Goal: Task Accomplishment & Management: Manage account settings

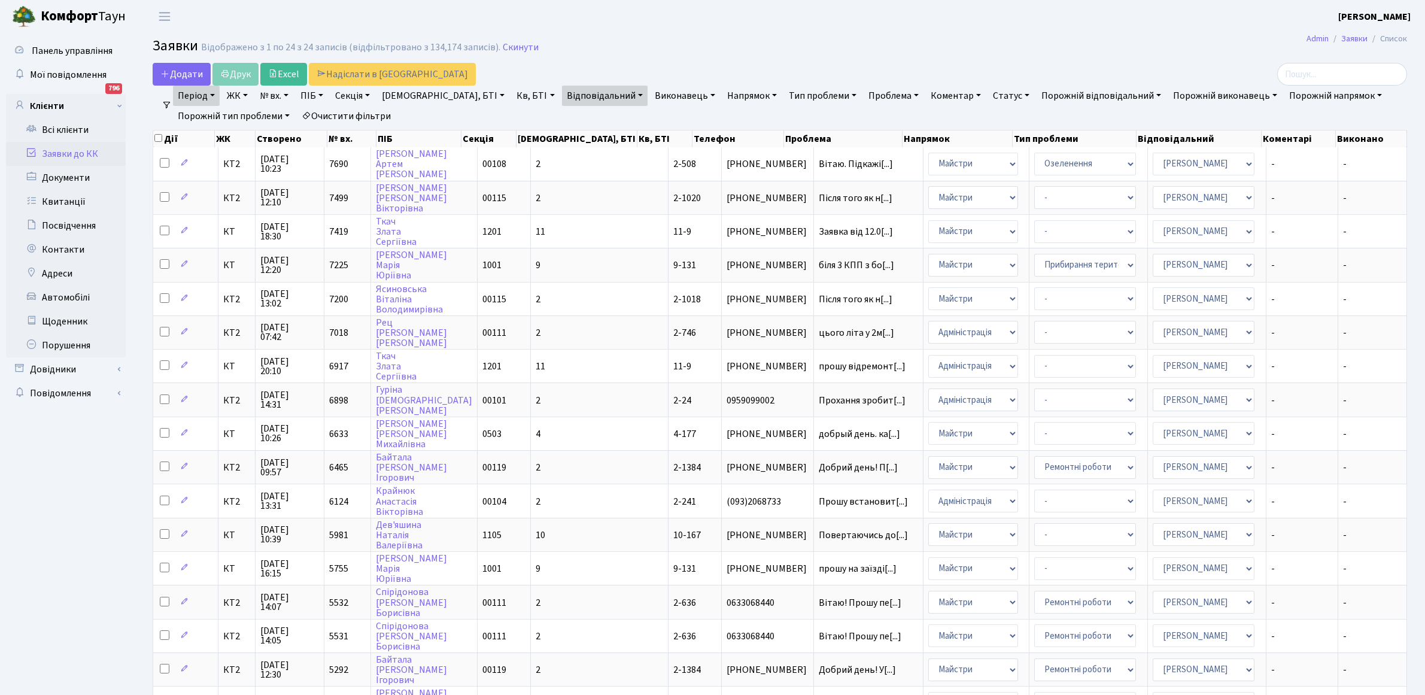
select select "25"
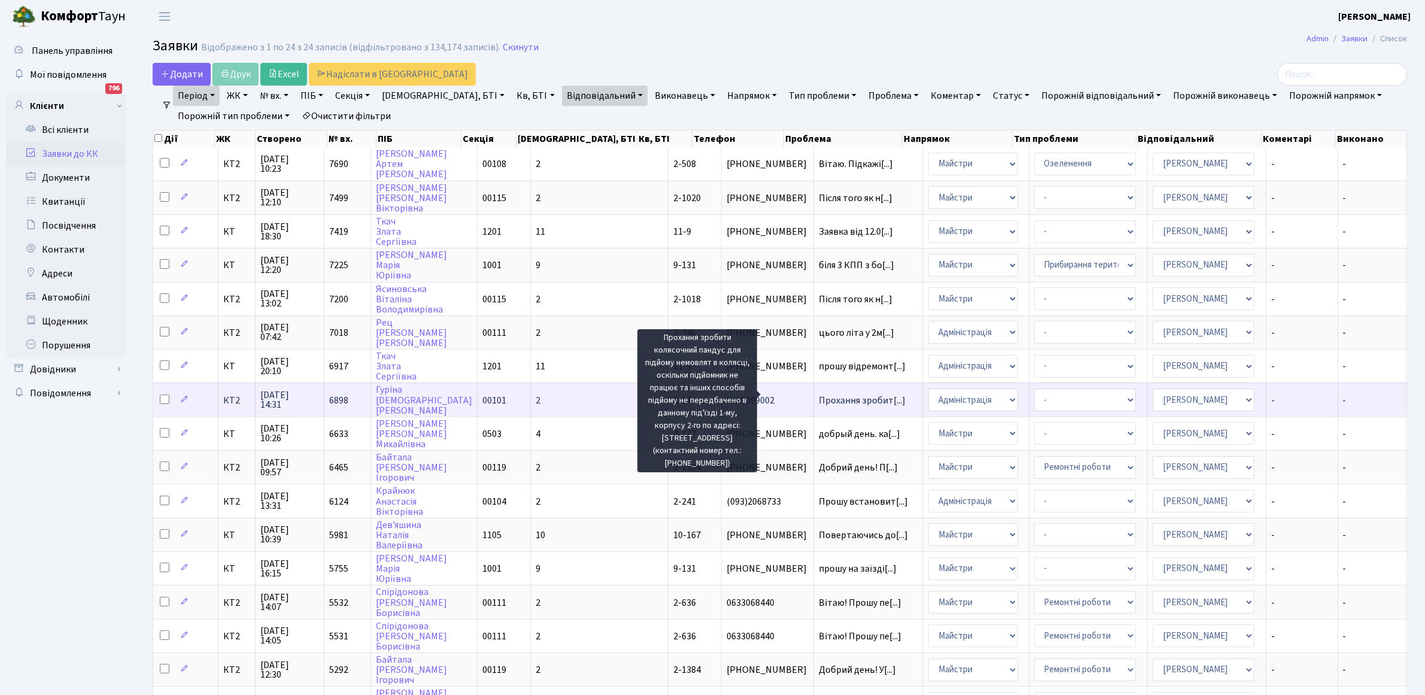
scroll to position [1, 0]
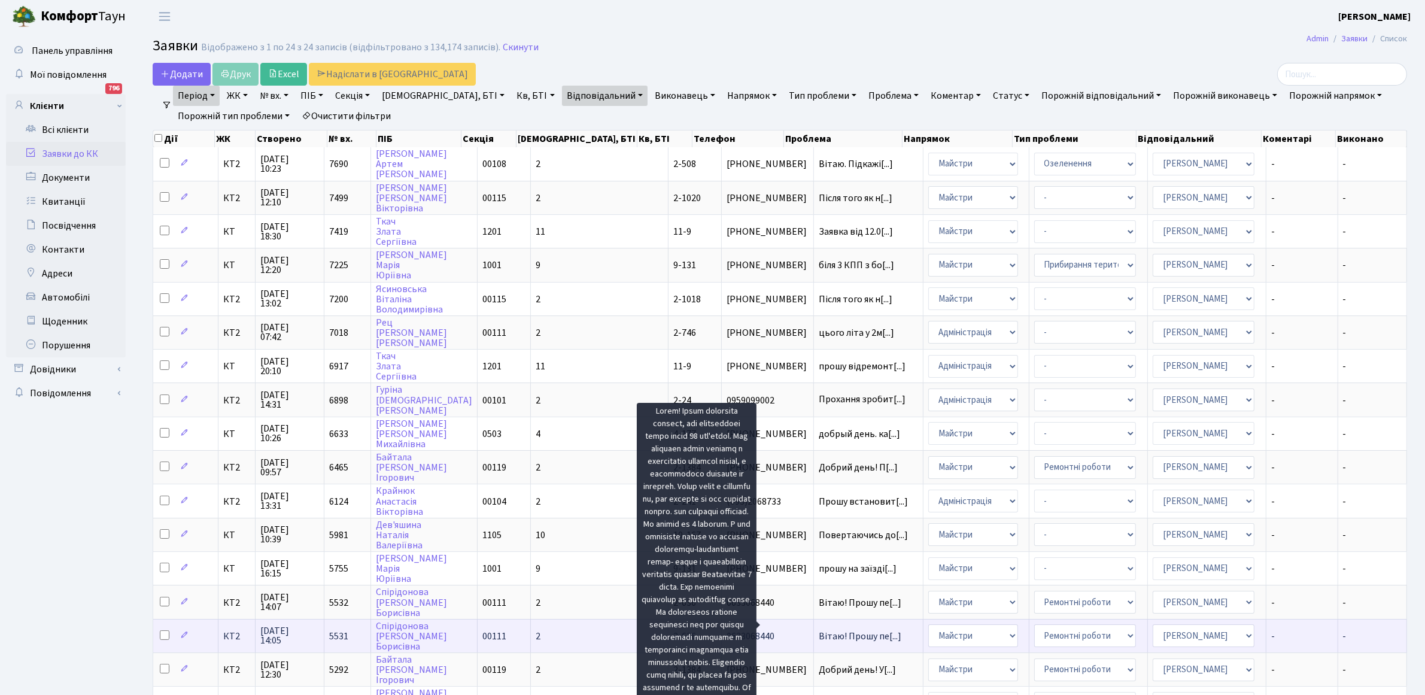
click at [819, 629] on span "Вітаю! Прошу пе[...]" at bounding box center [860, 635] width 83 height 13
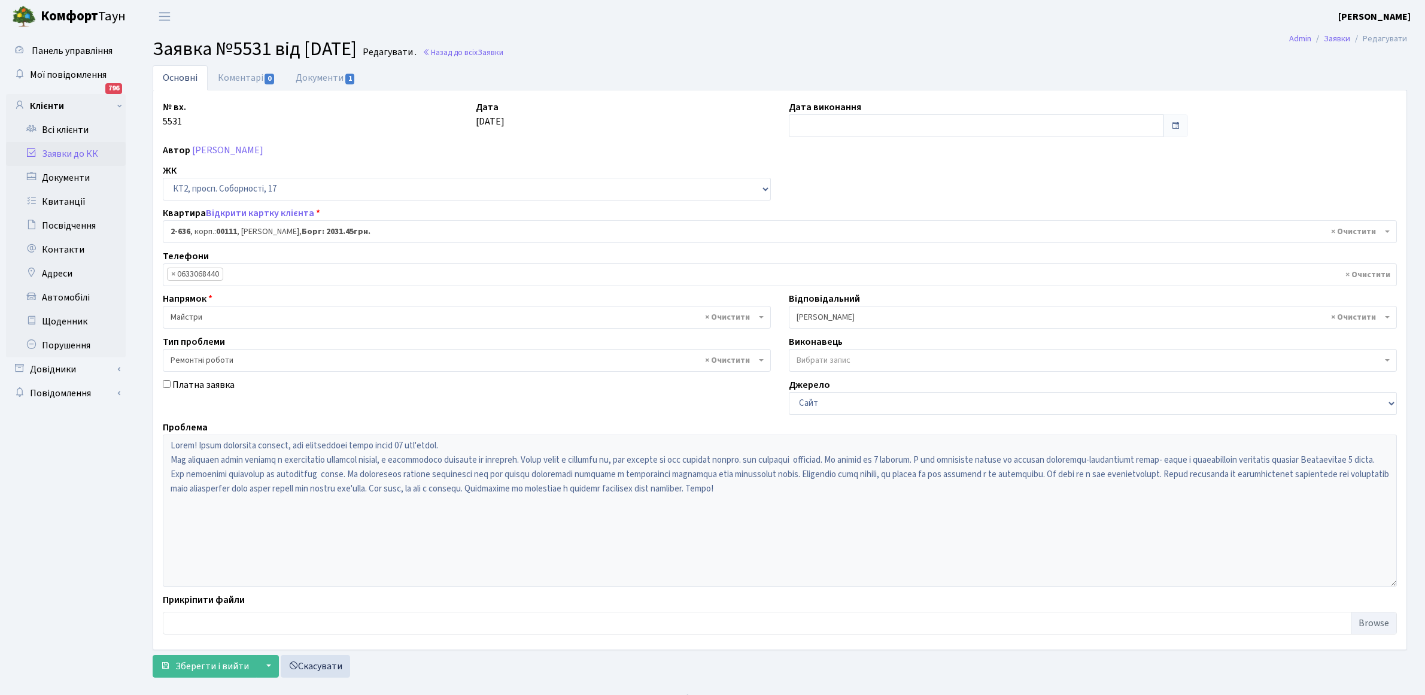
select select "15685"
select select "62"
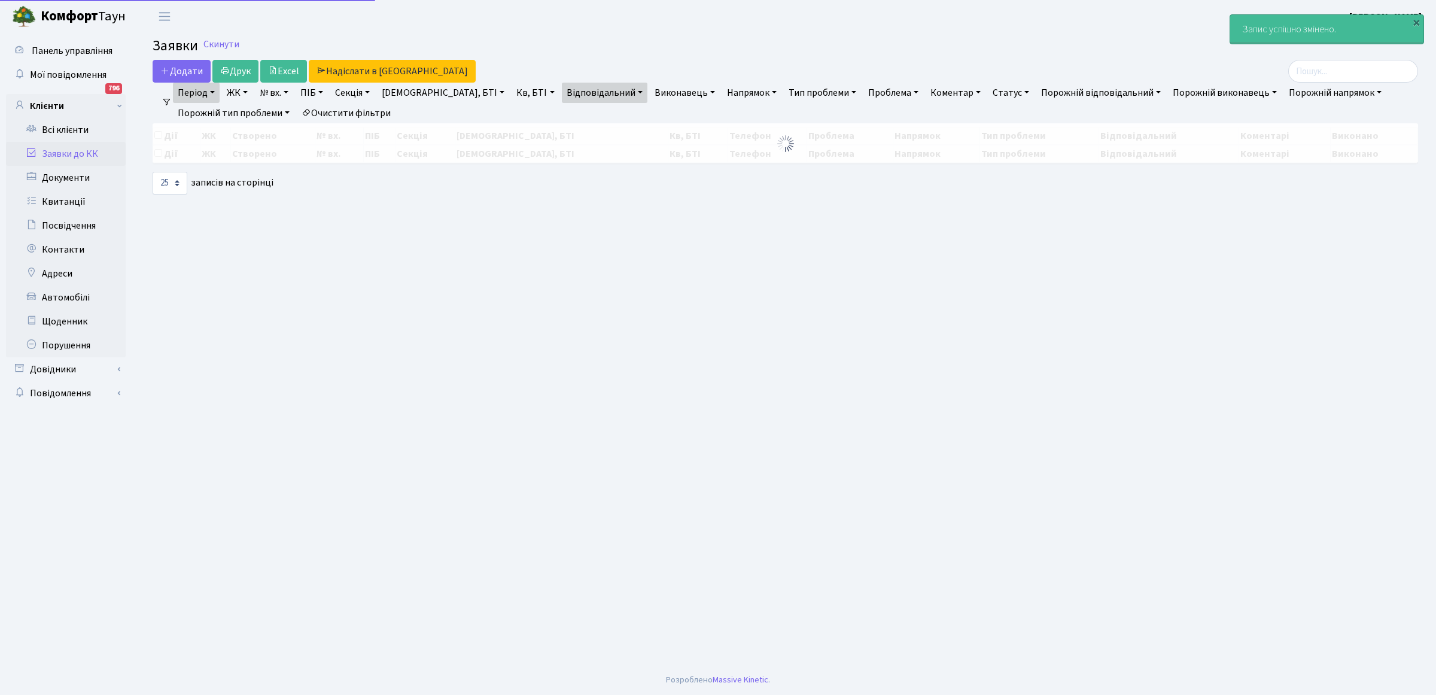
select select "25"
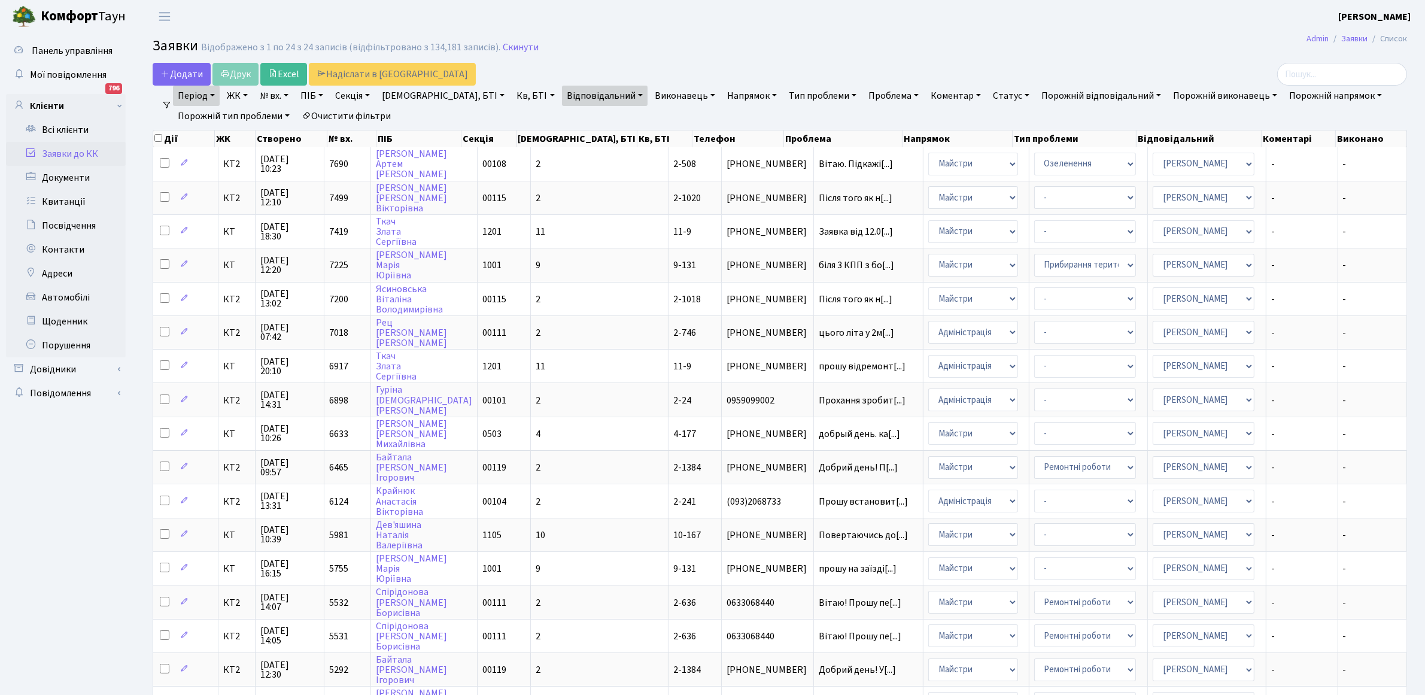
click at [211, 96] on link "Період" at bounding box center [196, 96] width 47 height 20
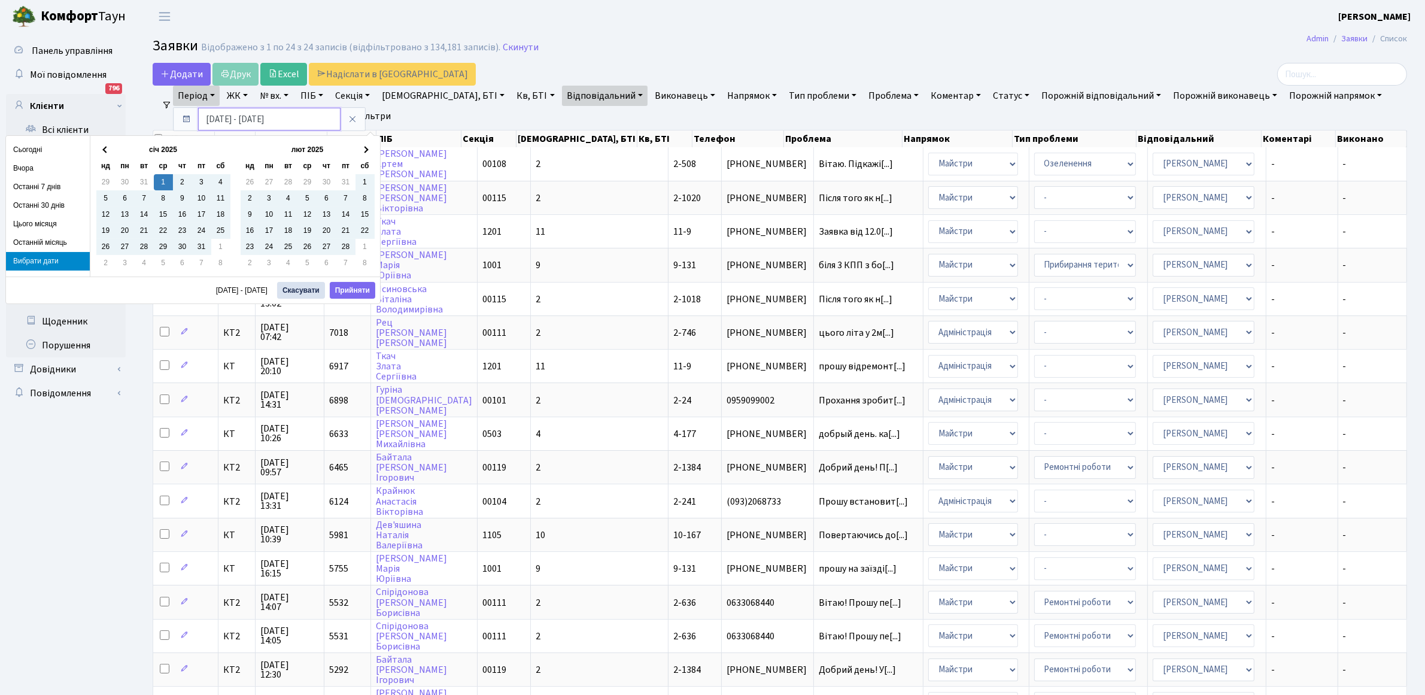
click at [292, 120] on input "01.01.2025 - 08.09.2025" at bounding box center [269, 119] width 142 height 23
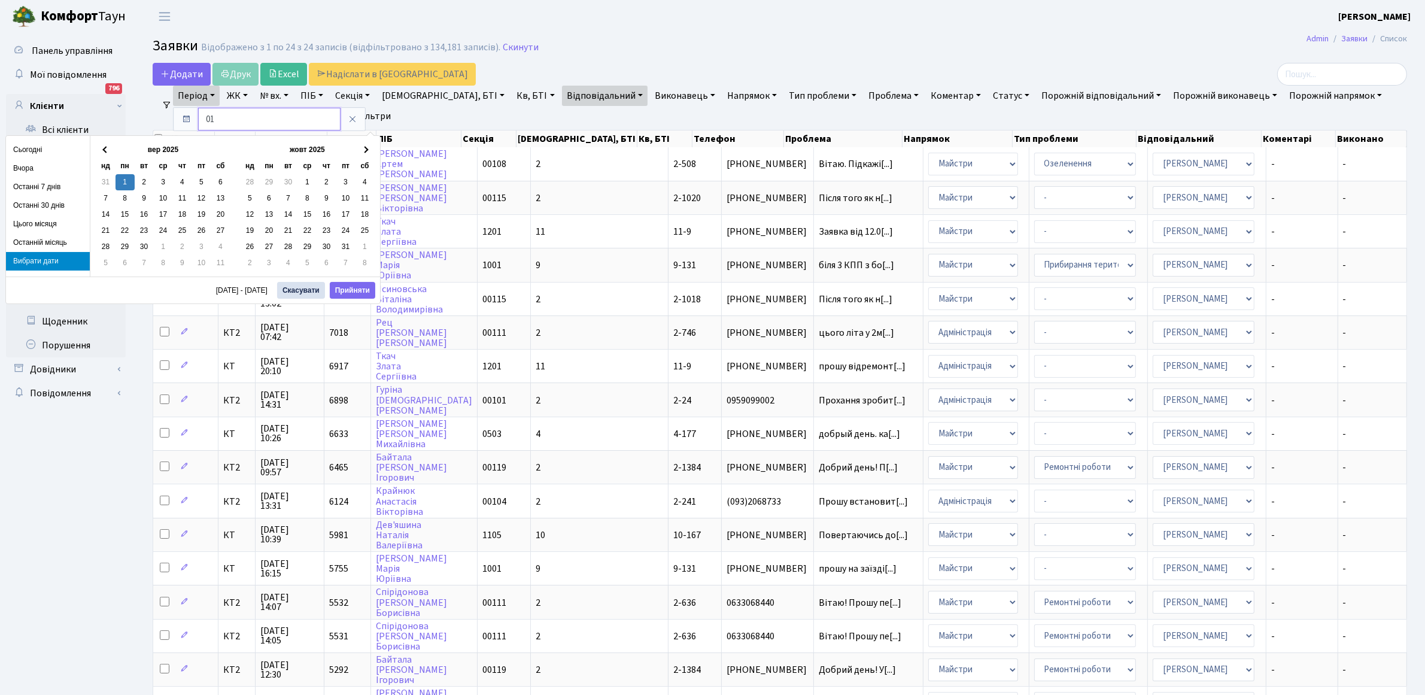
type input "0"
type input "01.09.2025 - 01.09.2025"
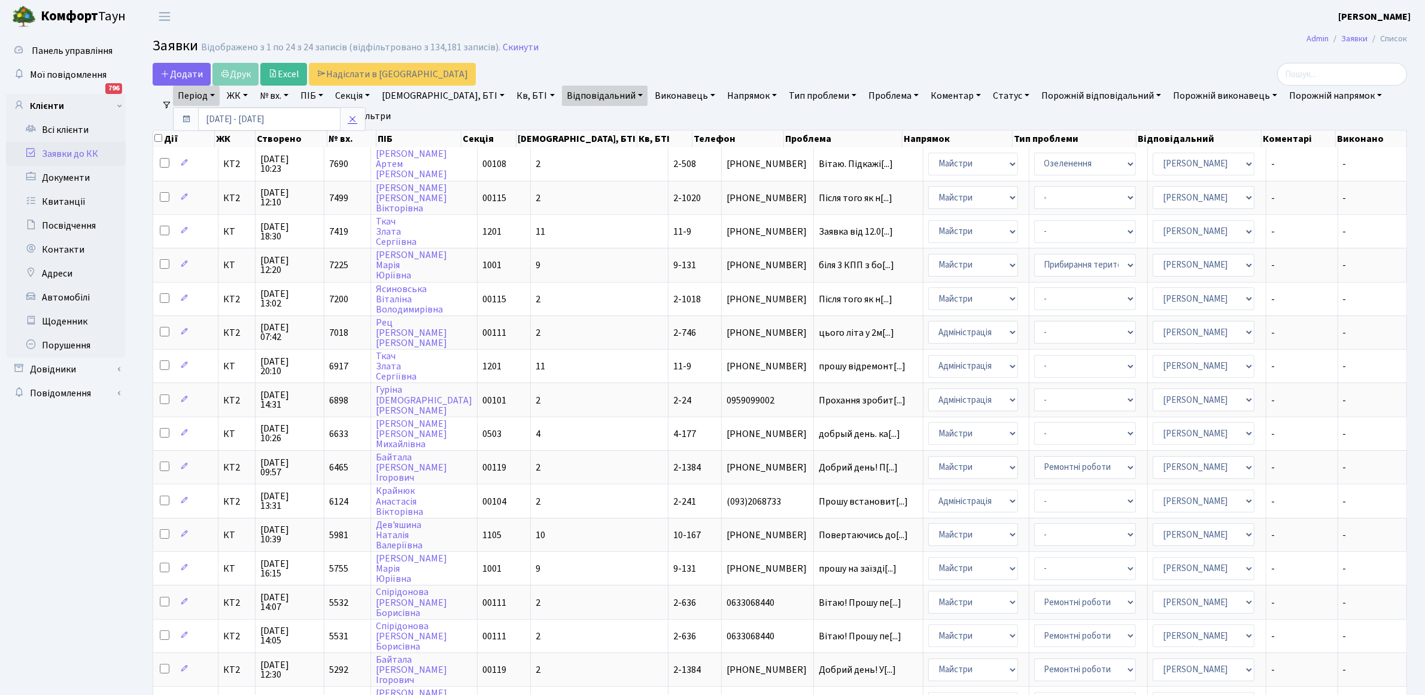
click at [354, 117] on icon at bounding box center [353, 119] width 10 height 10
click at [187, 95] on link "Період" at bounding box center [196, 96] width 47 height 20
click at [349, 120] on icon at bounding box center [353, 119] width 10 height 10
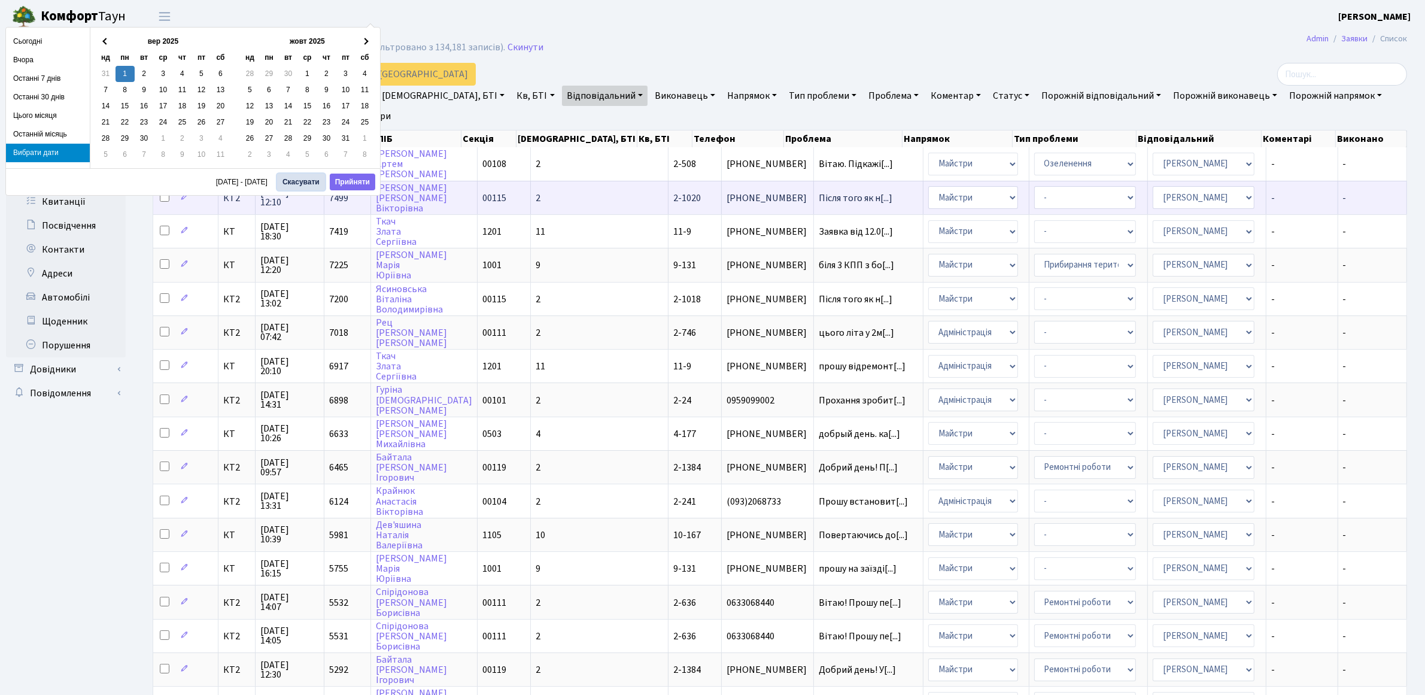
click at [296, 181] on button "Скасувати" at bounding box center [301, 182] width 48 height 17
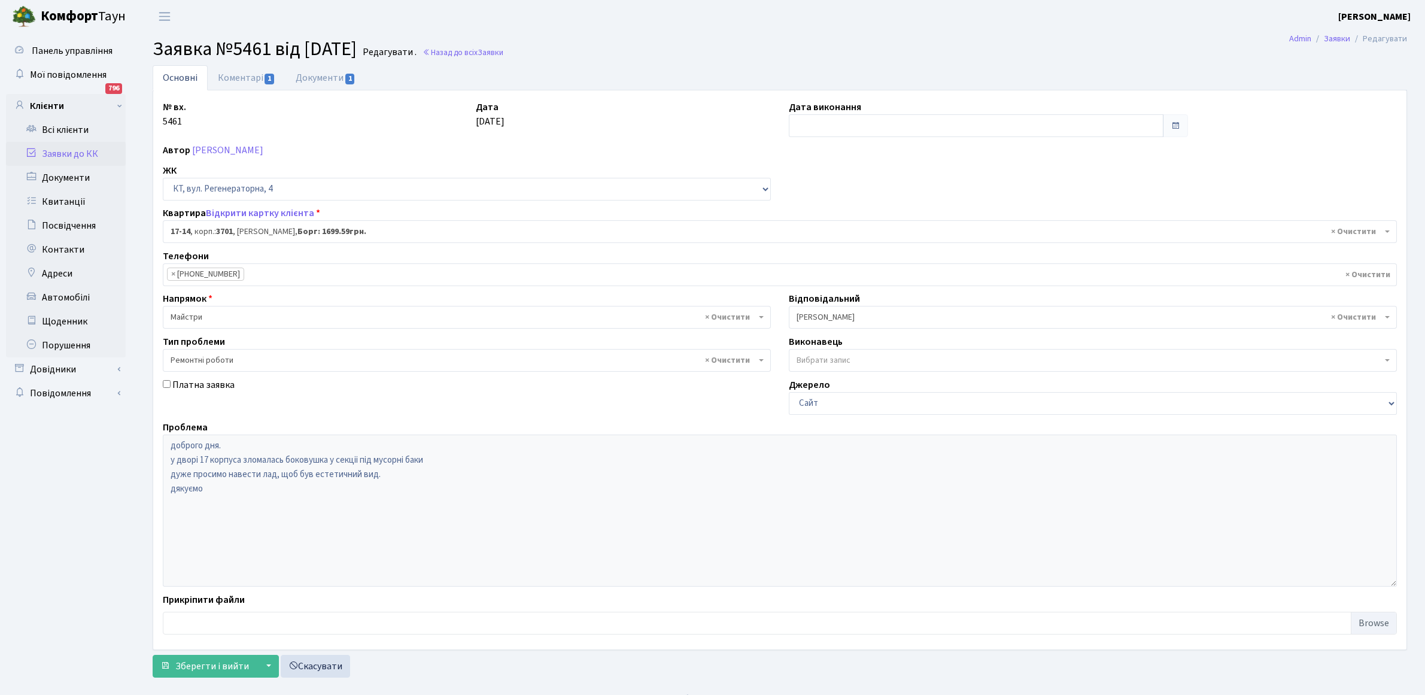
select select "8968"
select select "26"
select select "62"
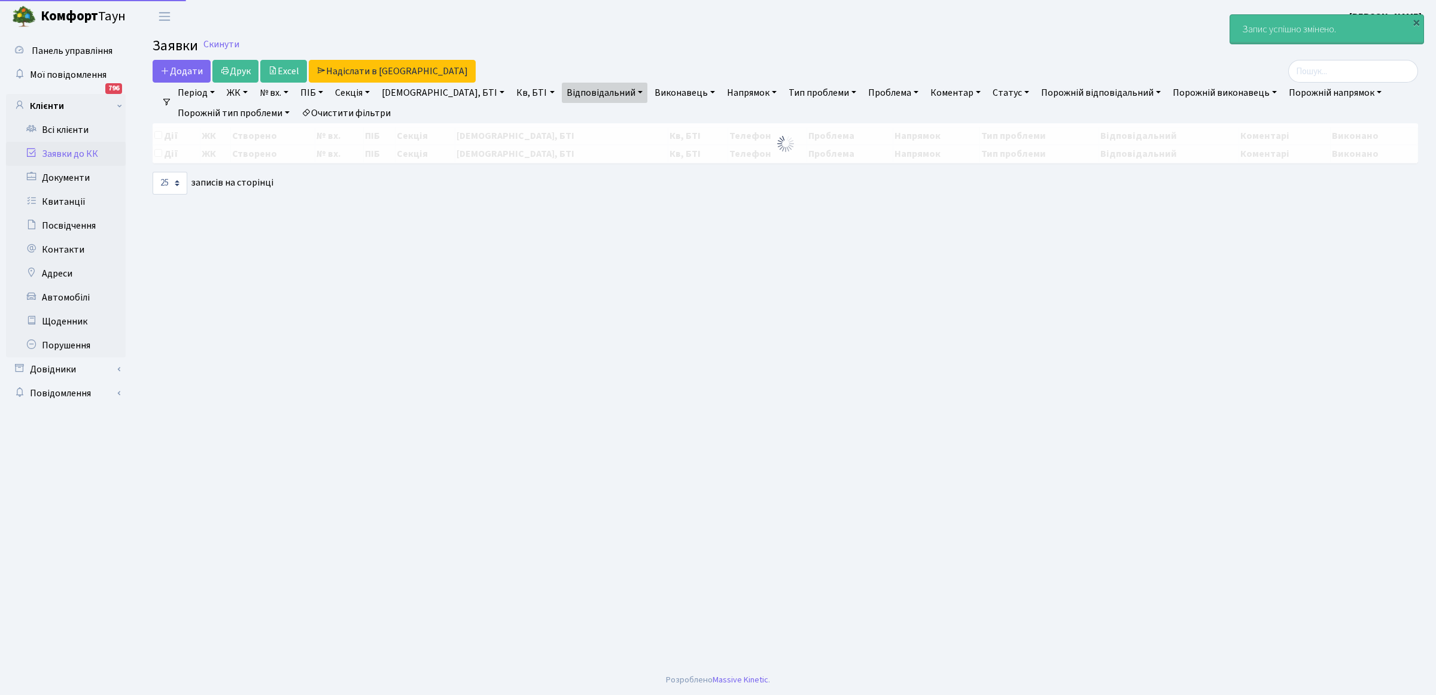
select select "25"
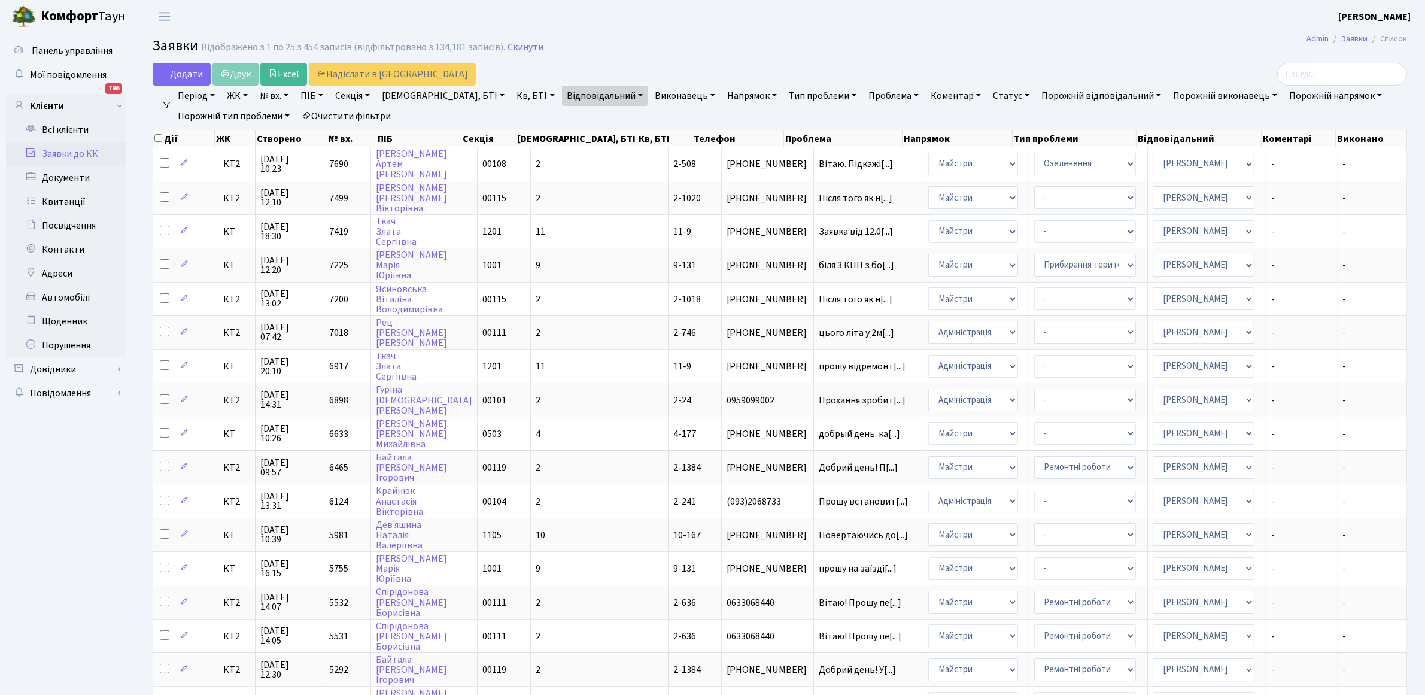
click at [199, 100] on link "Період" at bounding box center [196, 96] width 47 height 20
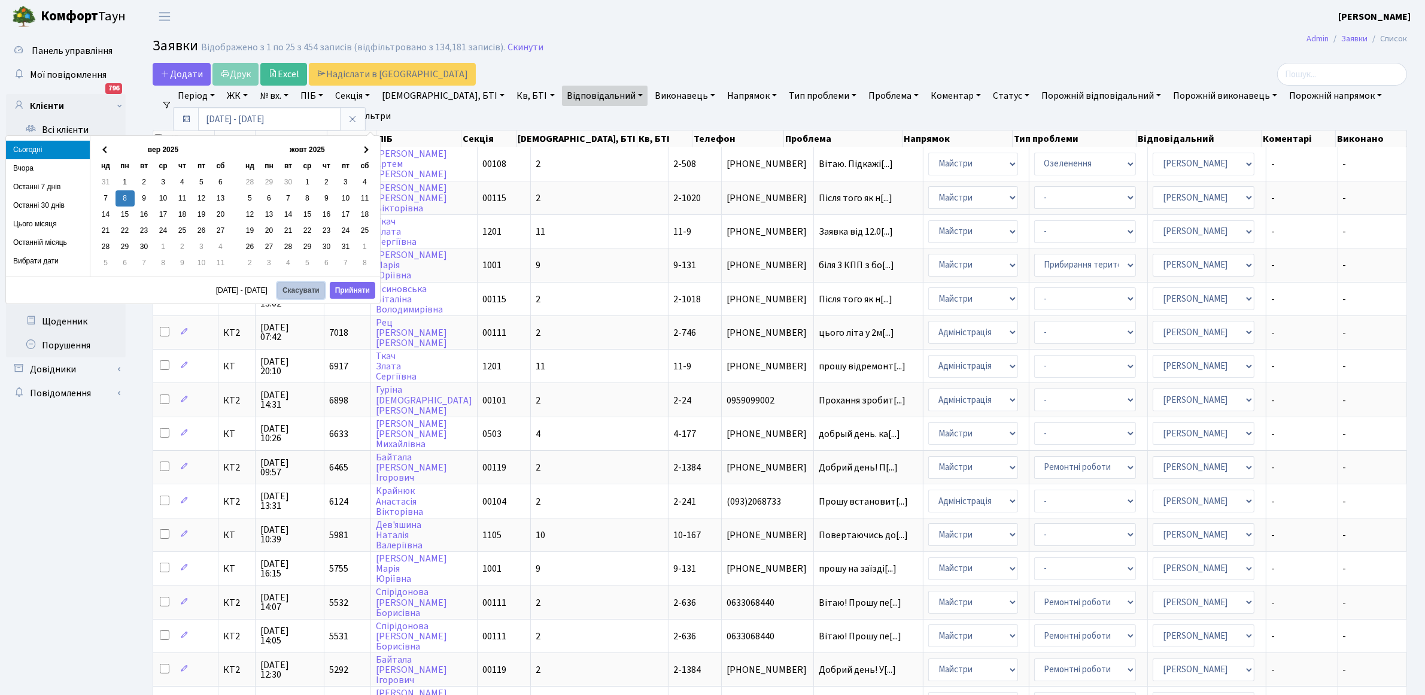
click at [311, 288] on button "Скасувати" at bounding box center [301, 290] width 48 height 17
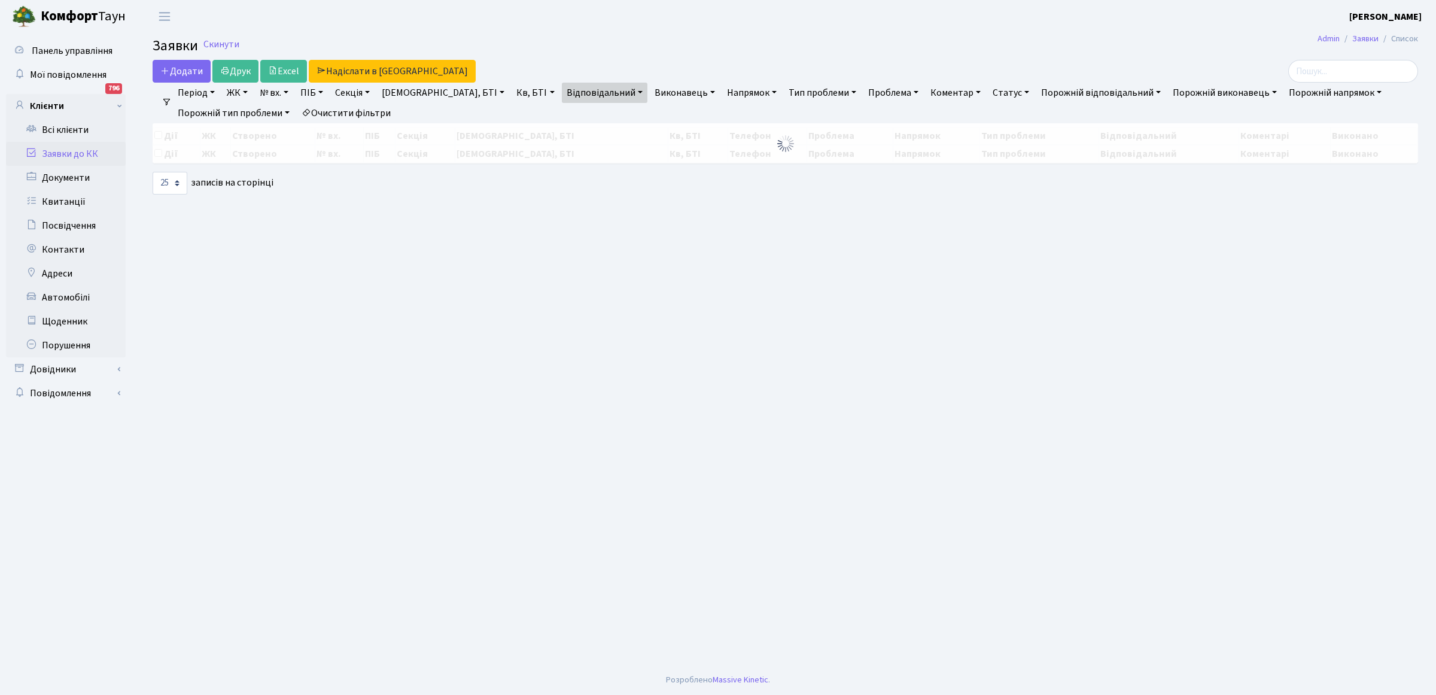
select select "25"
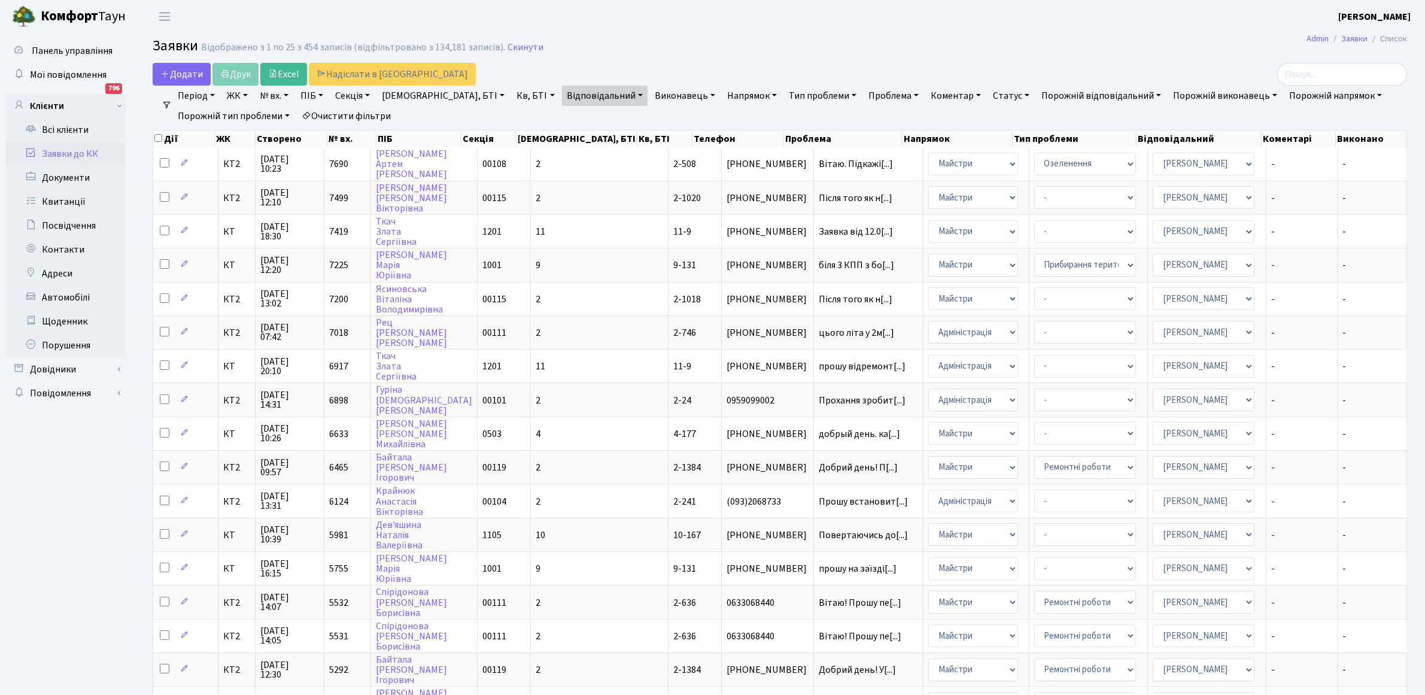
click at [199, 96] on link "Період" at bounding box center [196, 96] width 47 height 20
click at [48, 129] on link "Всі клієнти" at bounding box center [66, 130] width 120 height 24
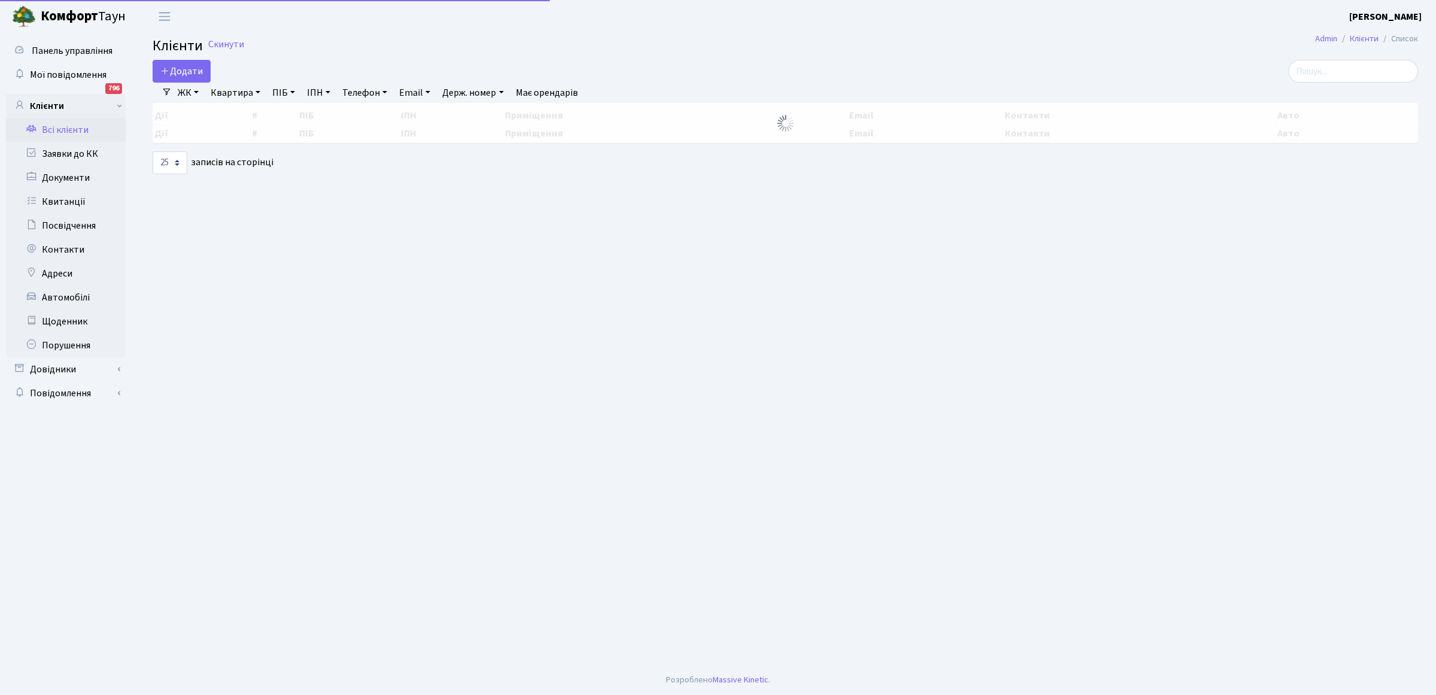
select select "25"
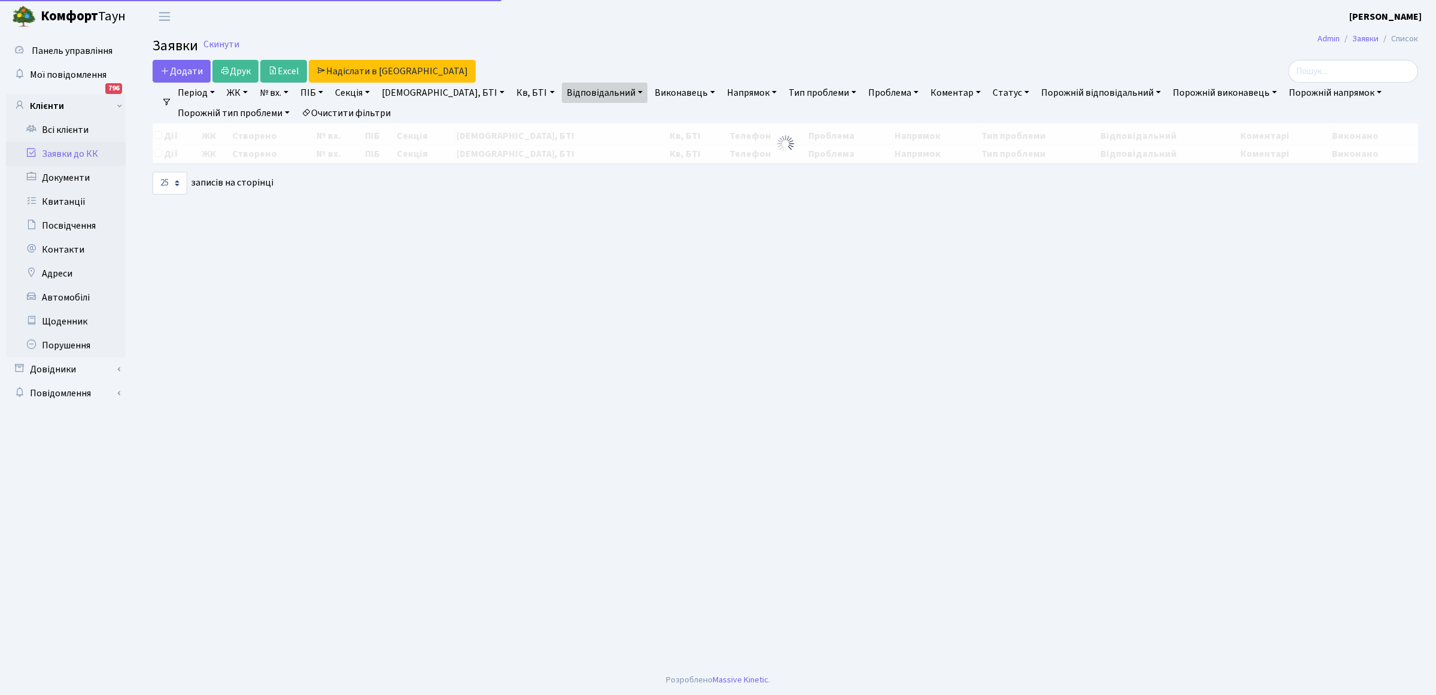
select select "25"
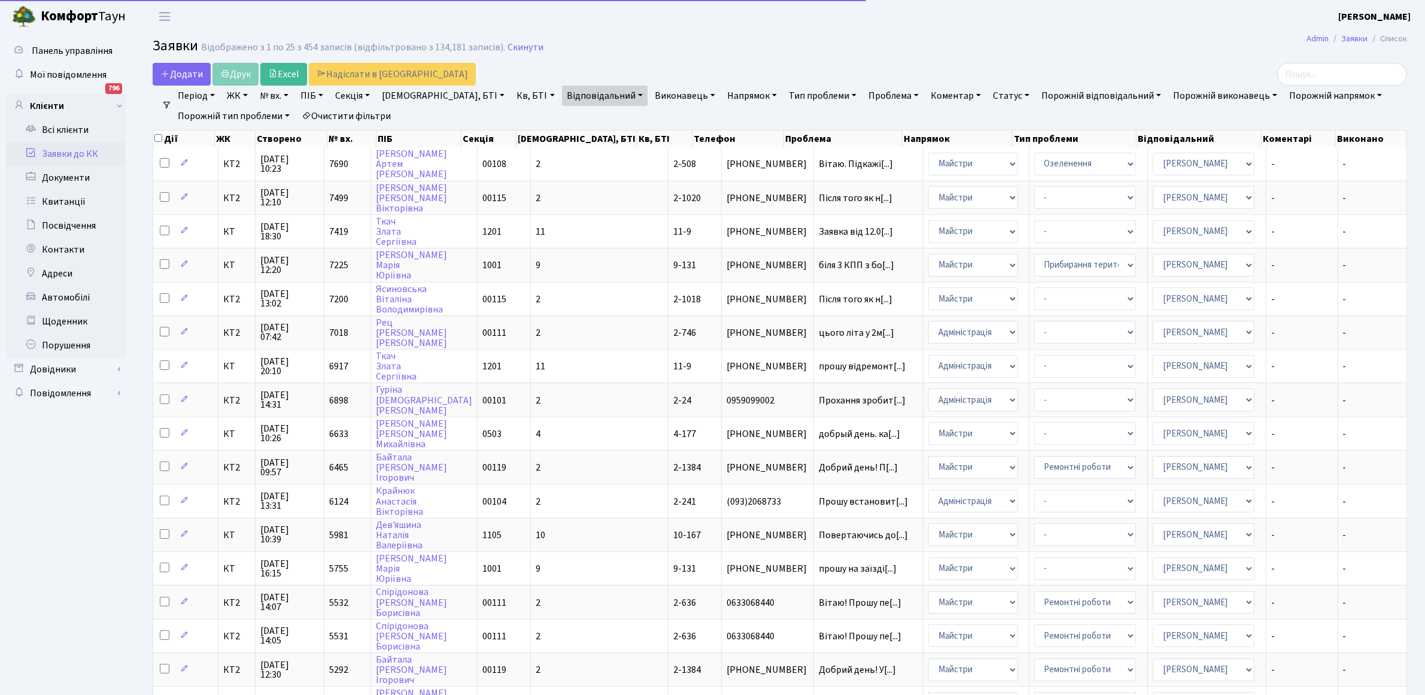
click at [188, 96] on link "Період" at bounding box center [196, 96] width 47 height 20
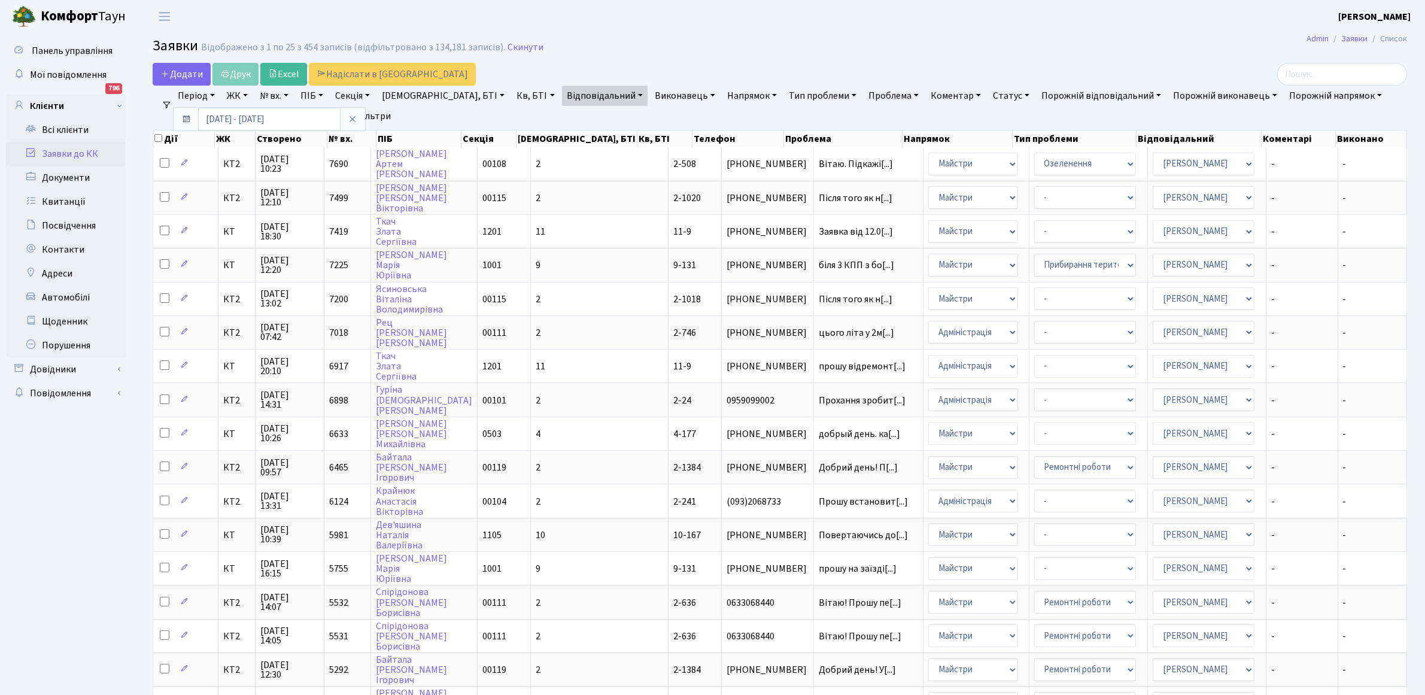
click at [348, 118] on icon at bounding box center [353, 119] width 10 height 10
click at [341, 115] on link "Очистити фільтри" at bounding box center [346, 116] width 99 height 20
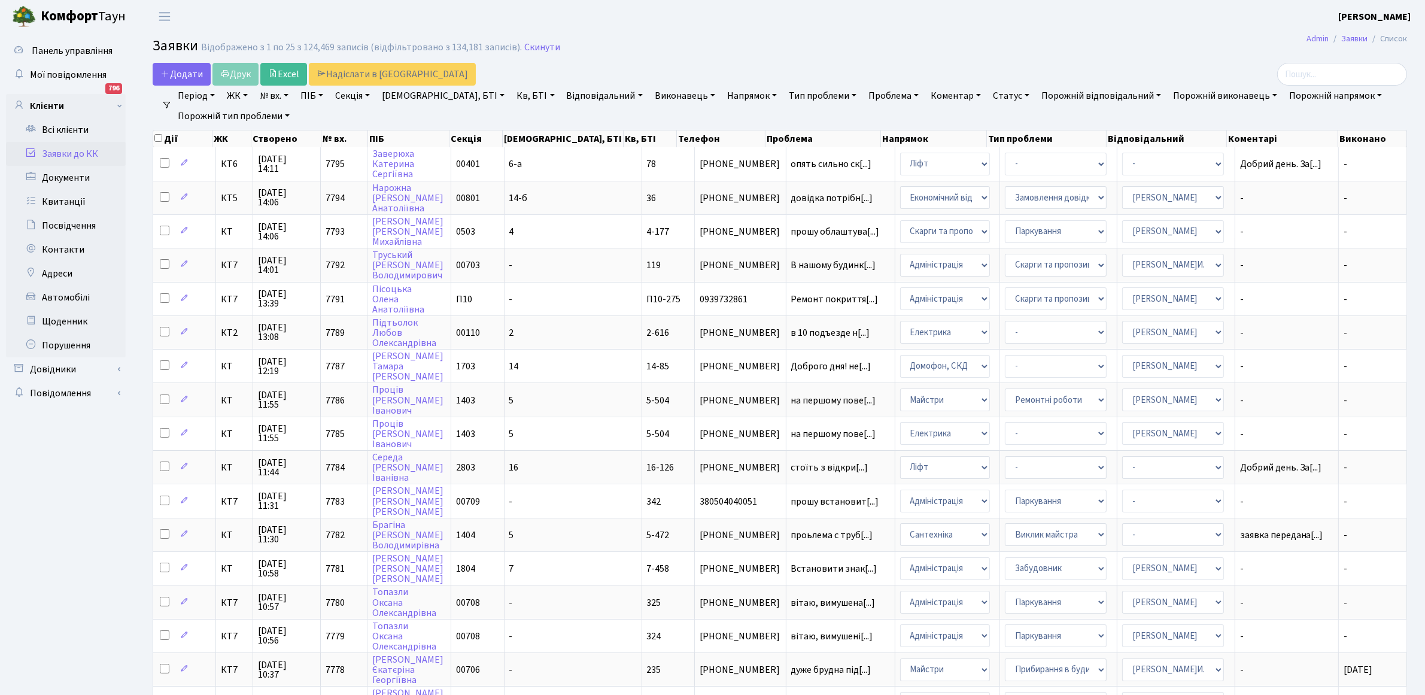
click at [201, 97] on link "Період" at bounding box center [196, 96] width 47 height 20
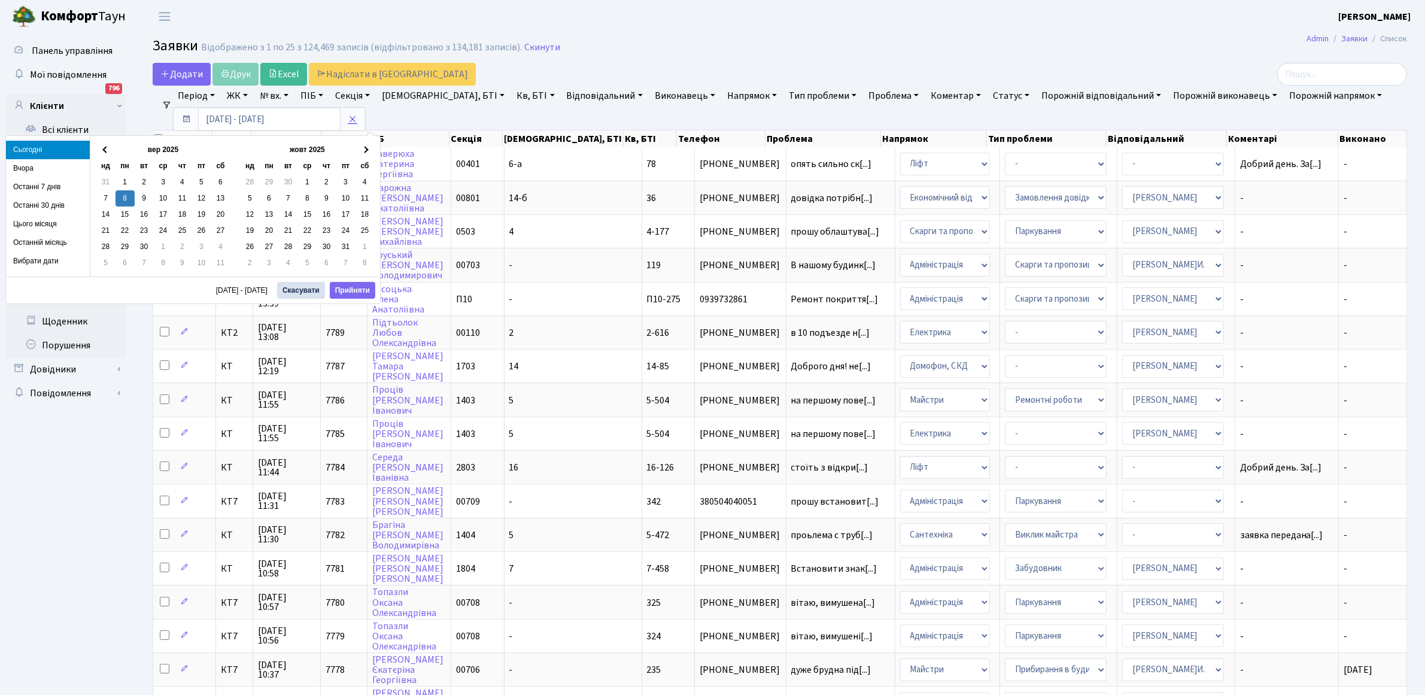
click at [352, 118] on icon at bounding box center [353, 119] width 10 height 10
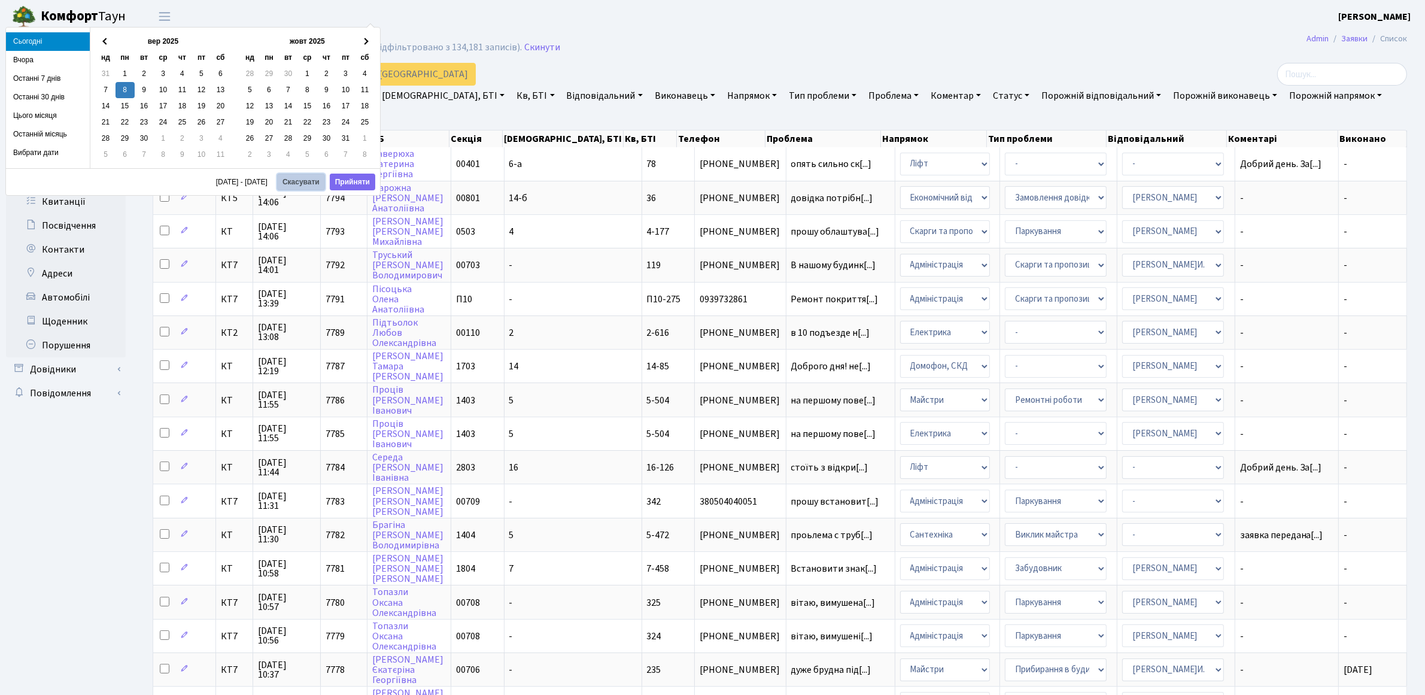
click at [313, 185] on button "Скасувати" at bounding box center [301, 182] width 48 height 17
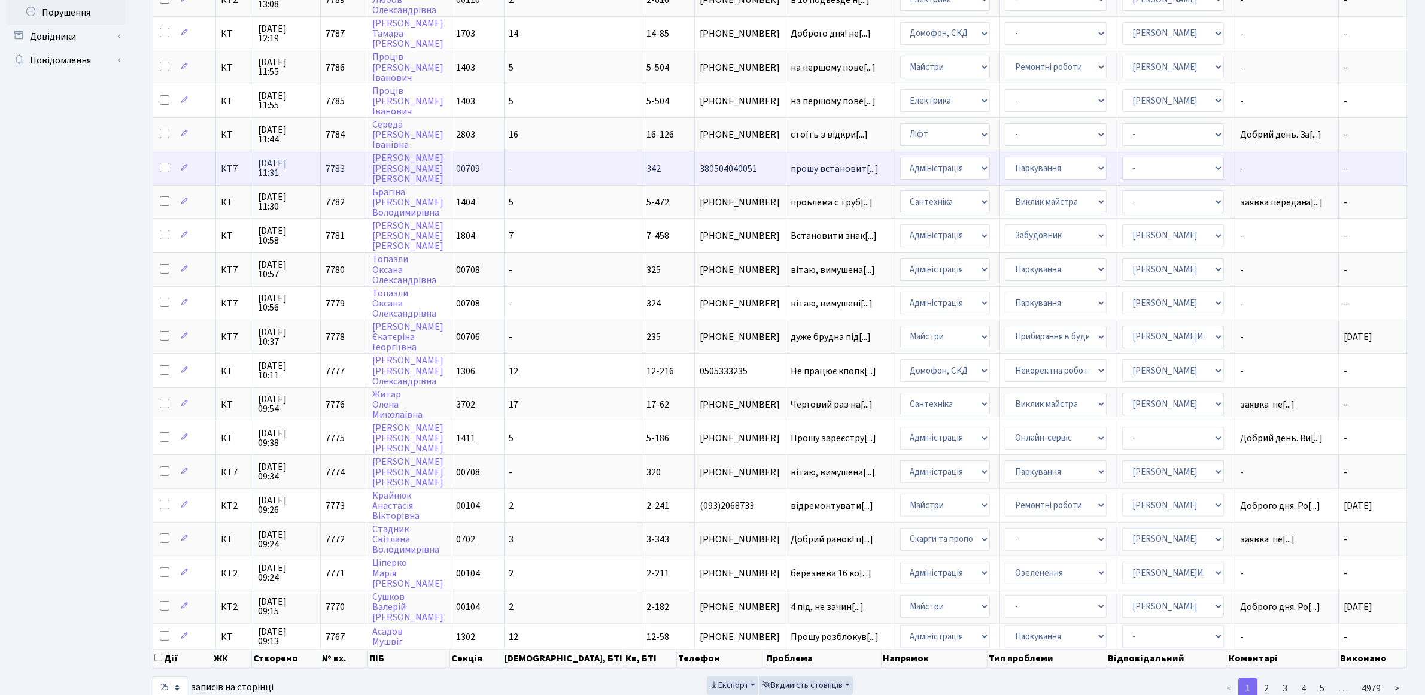
scroll to position [351, 0]
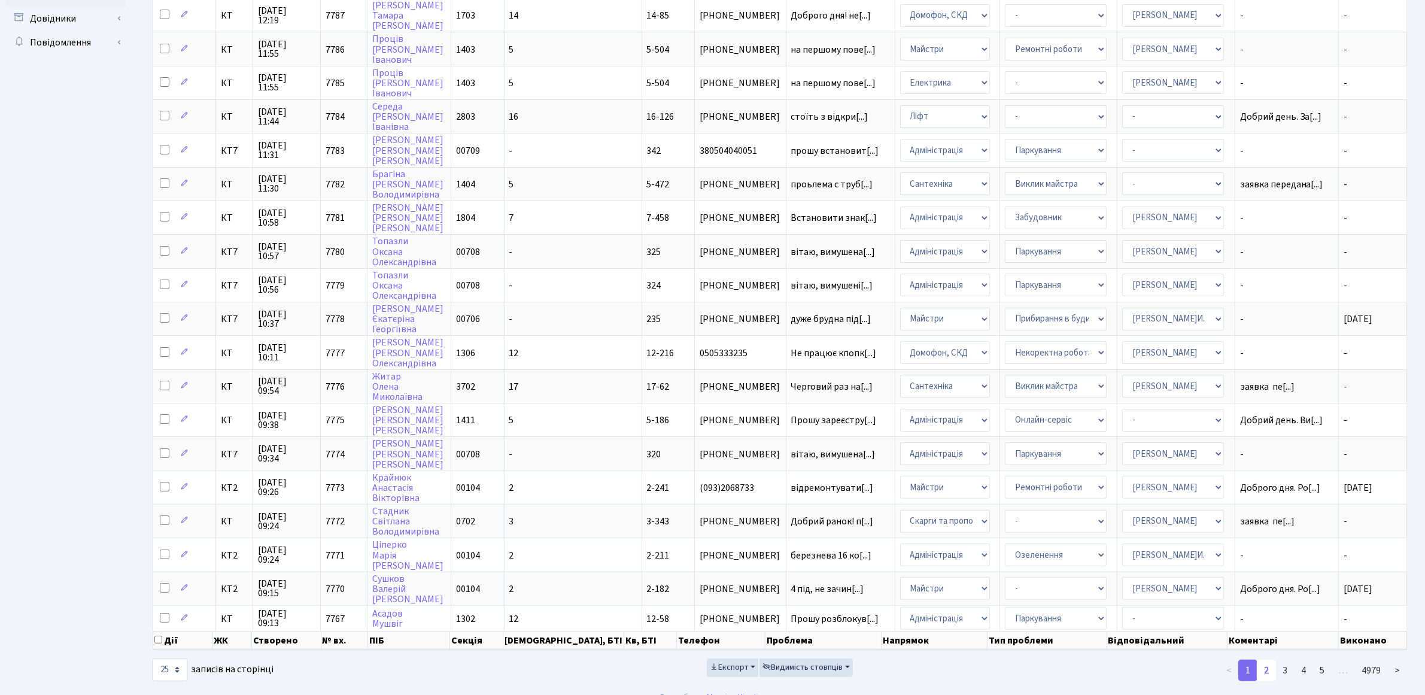
click at [1266, 659] on link "2" at bounding box center [1266, 670] width 19 height 22
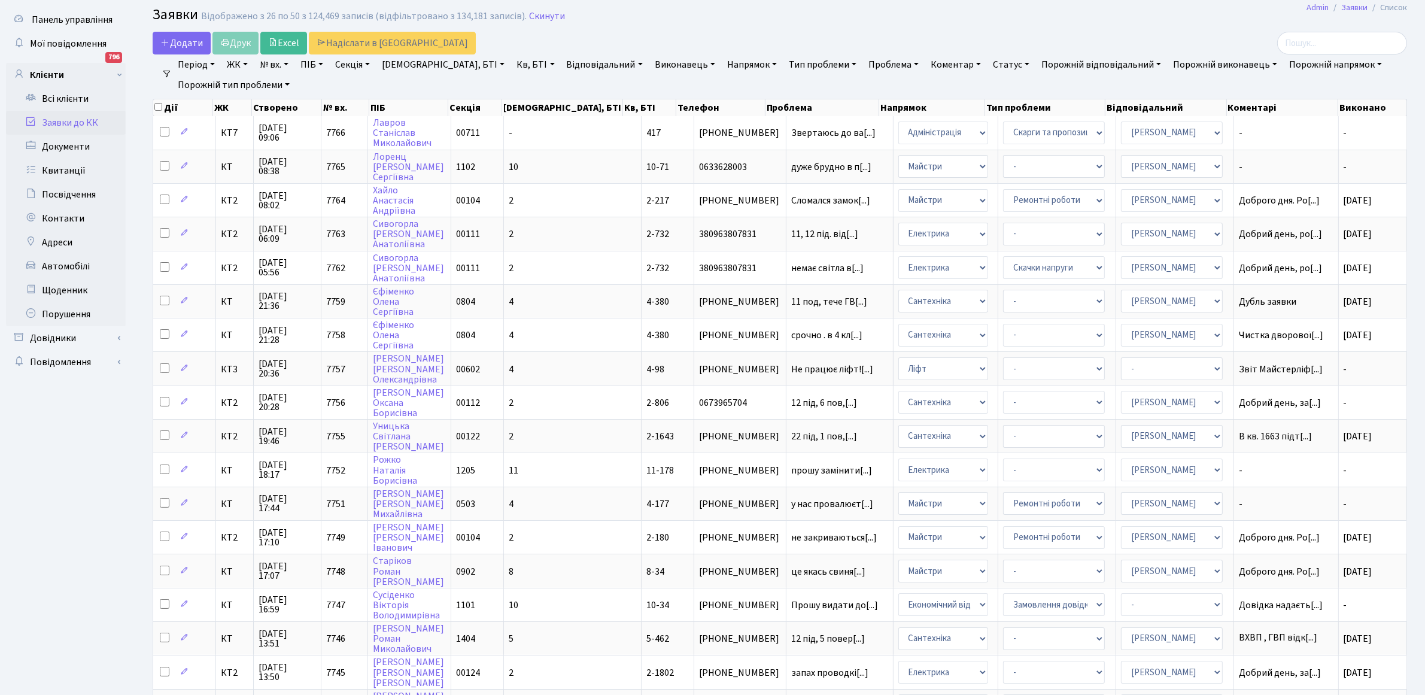
scroll to position [0, 0]
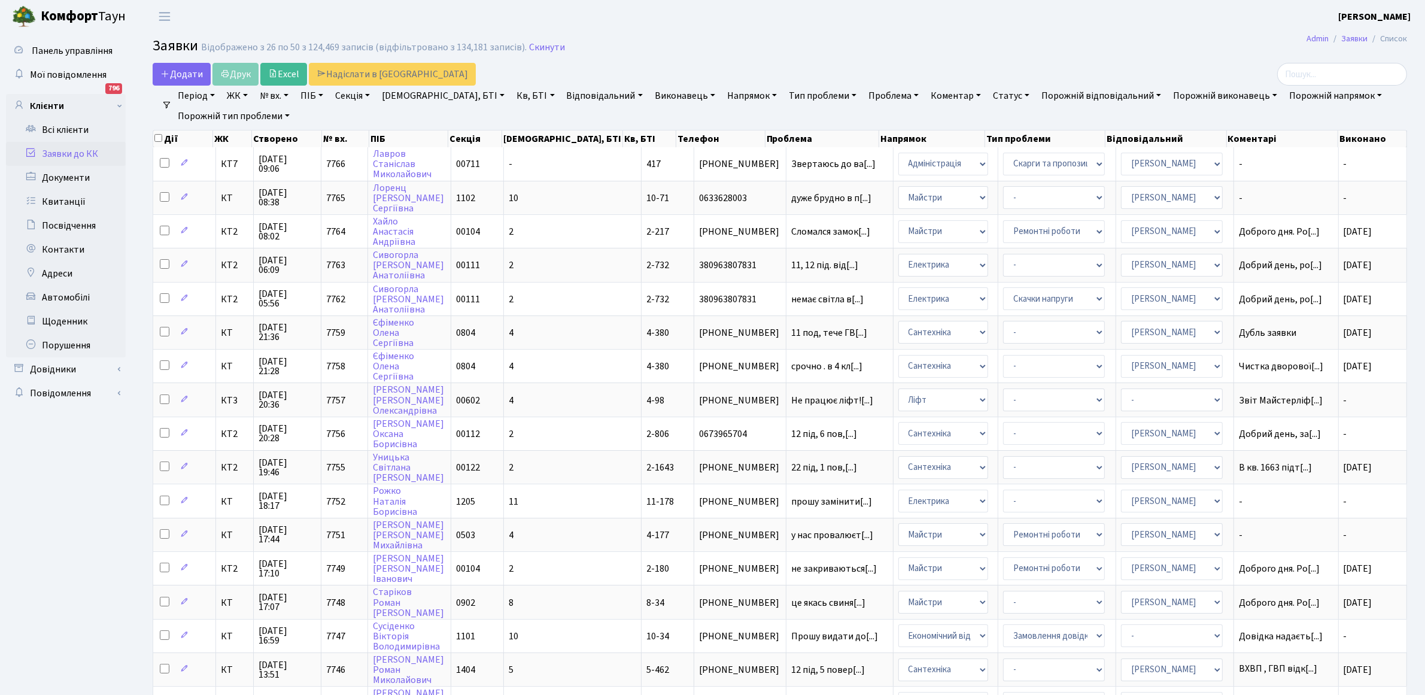
click at [1163, 141] on th "Відповідальний" at bounding box center [1165, 138] width 121 height 17
click at [1107, 142] on th "Відповідальний" at bounding box center [1165, 138] width 121 height 17
click at [1200, 96] on link "Порожній виконавець" at bounding box center [1225, 96] width 114 height 20
click at [1198, 96] on link "Порожній виконавець" at bounding box center [1225, 96] width 114 height 20
click at [1176, 138] on th "Відповідальний" at bounding box center [1165, 138] width 121 height 17
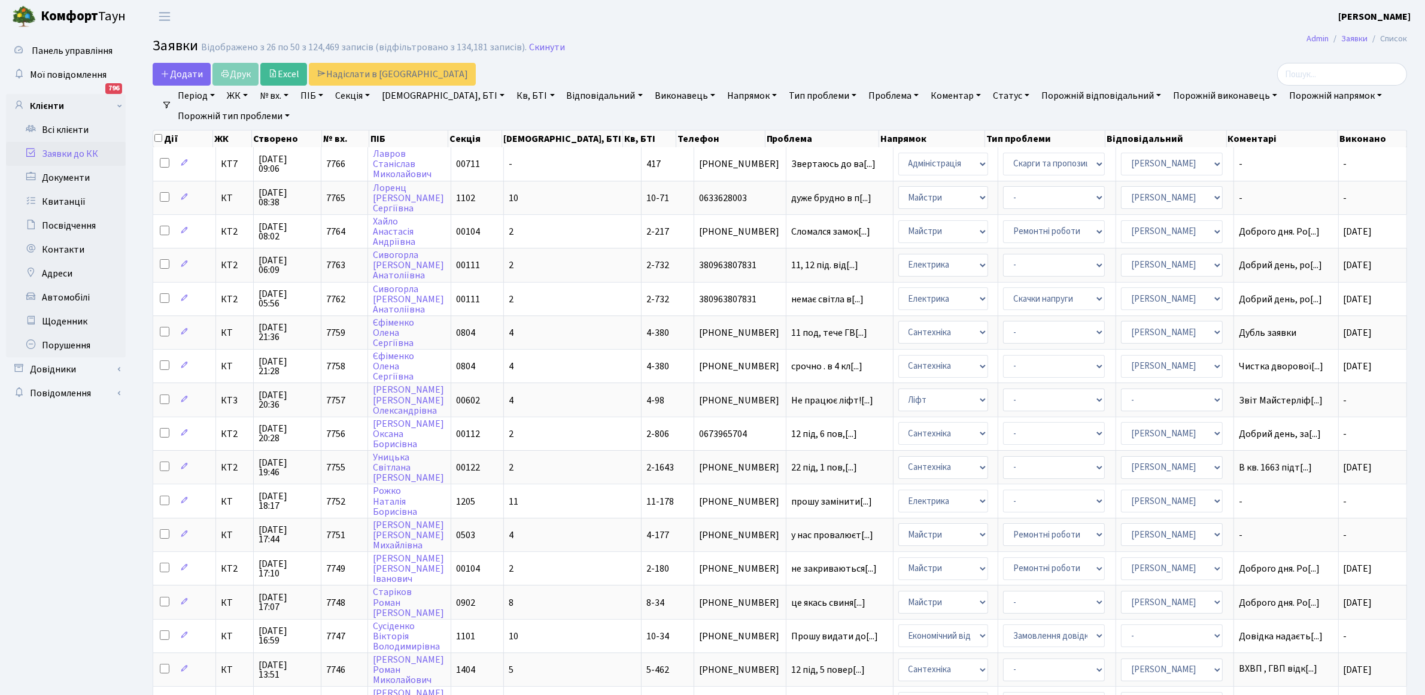
click at [1138, 141] on th "Відповідальний" at bounding box center [1165, 138] width 121 height 17
click at [1106, 133] on th "Відповідальний" at bounding box center [1165, 138] width 121 height 17
click at [1171, 136] on th "Відповідальний" at bounding box center [1165, 138] width 121 height 17
click at [1168, 96] on link "Порожній виконавець" at bounding box center [1225, 96] width 114 height 20
click at [1198, 96] on link "Порожній виконавець" at bounding box center [1225, 96] width 114 height 20
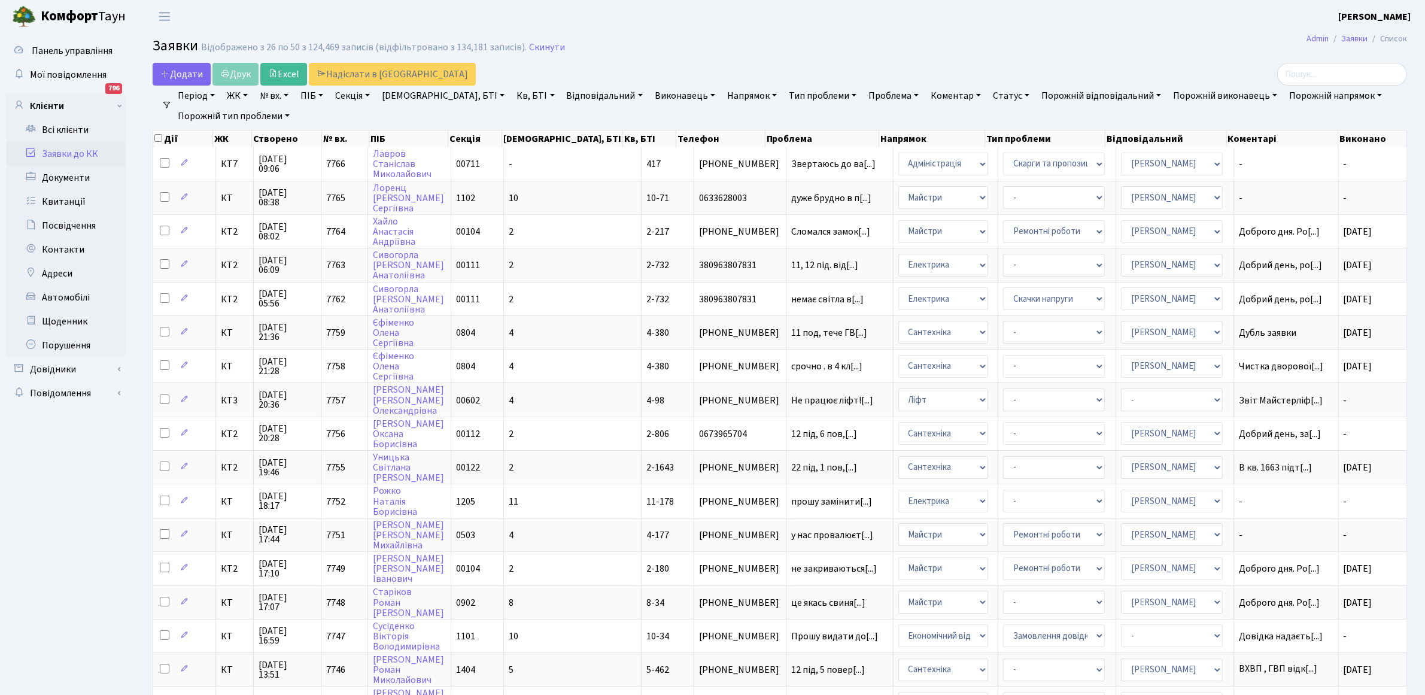
click at [1084, 96] on link "Порожній відповідальний" at bounding box center [1100, 96] width 129 height 20
click at [650, 95] on link "Виконавець" at bounding box center [685, 96] width 70 height 20
click at [564, 93] on link "Відповідальний" at bounding box center [605, 96] width 86 height 20
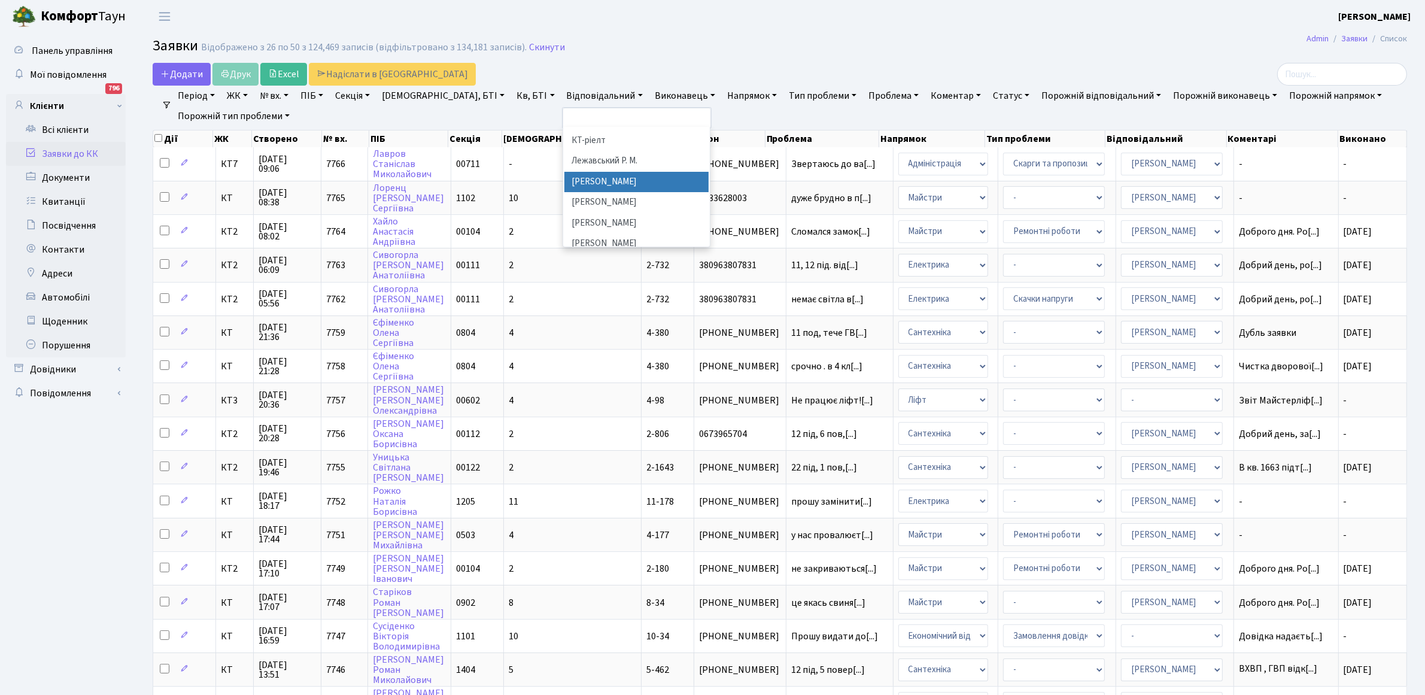
scroll to position [374, 0]
click at [564, 159] on li "[PERSON_NAME]" at bounding box center [636, 169] width 145 height 21
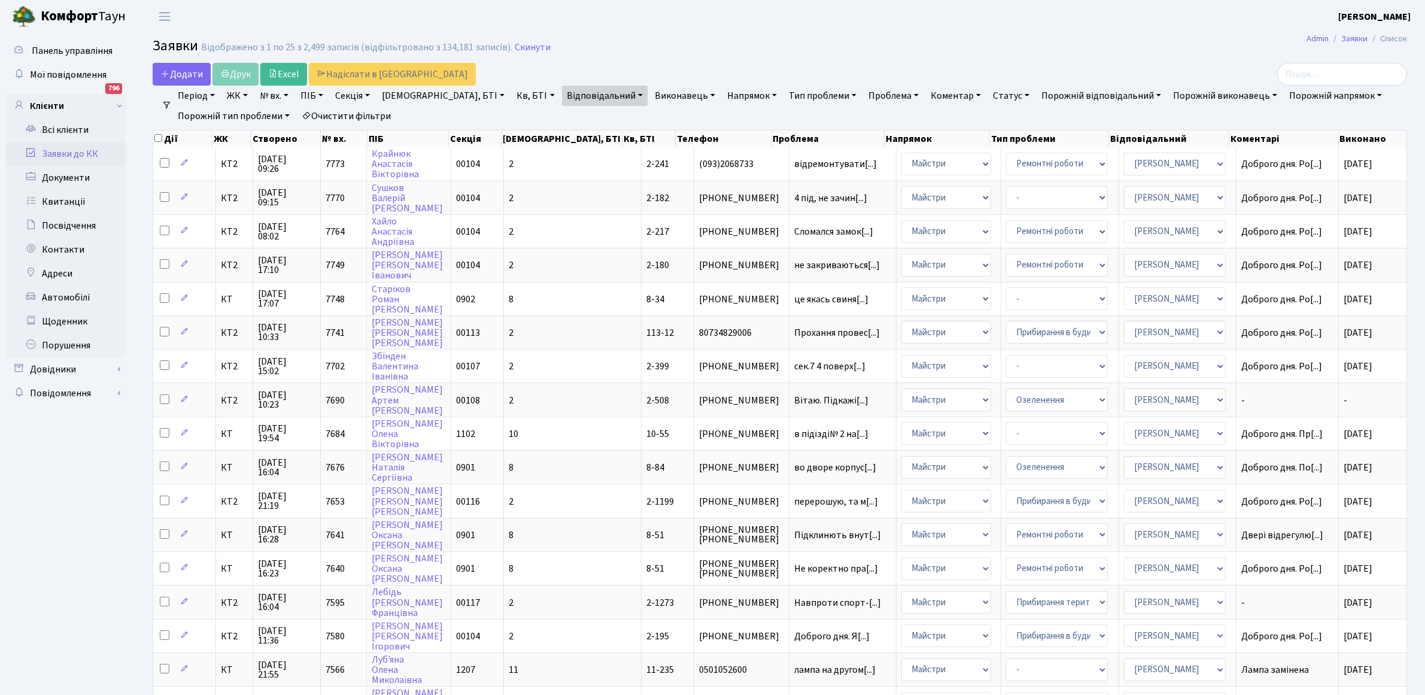
click at [567, 96] on link "Відповідальний" at bounding box center [605, 96] width 86 height 20
click at [802, 115] on ul "Період [DATE] - [DATE] ЖК КТ, вул. Регенераторна, 4 КТ2, просп. Соборності, 17 …" at bounding box center [784, 106] width 1225 height 41
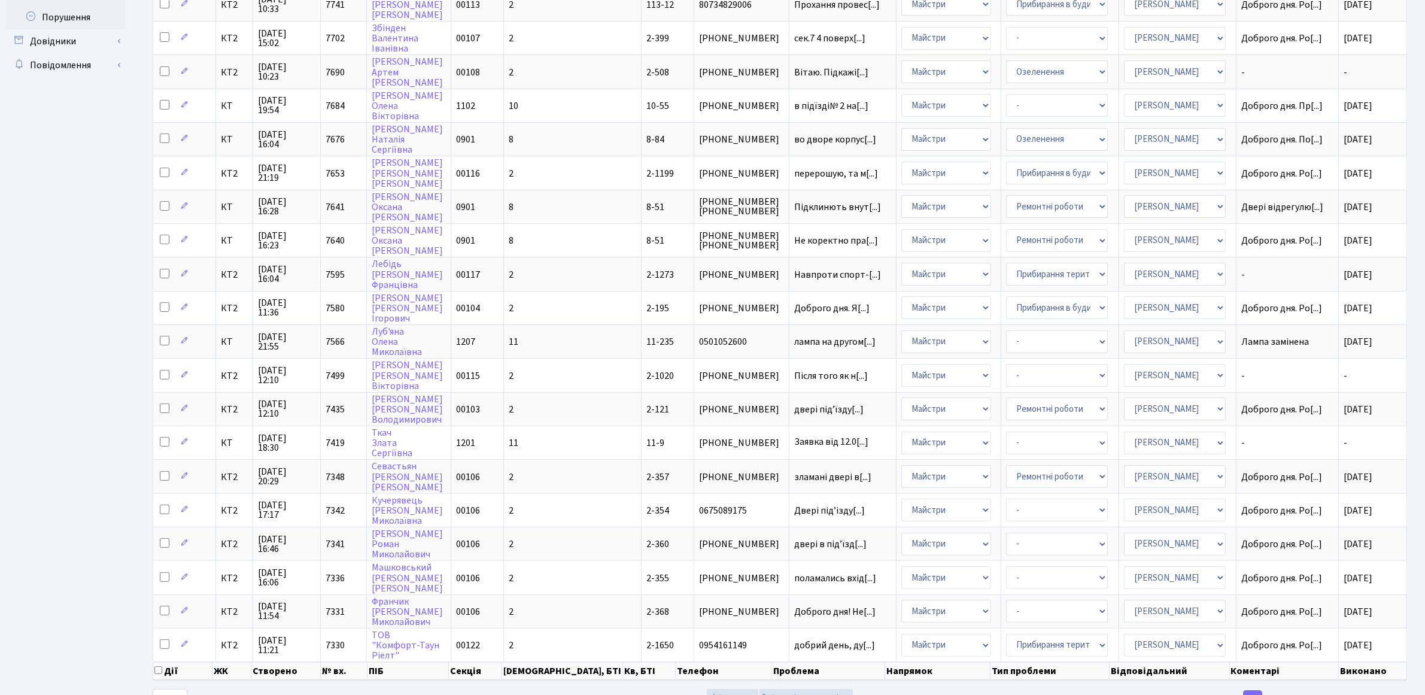
scroll to position [357, 0]
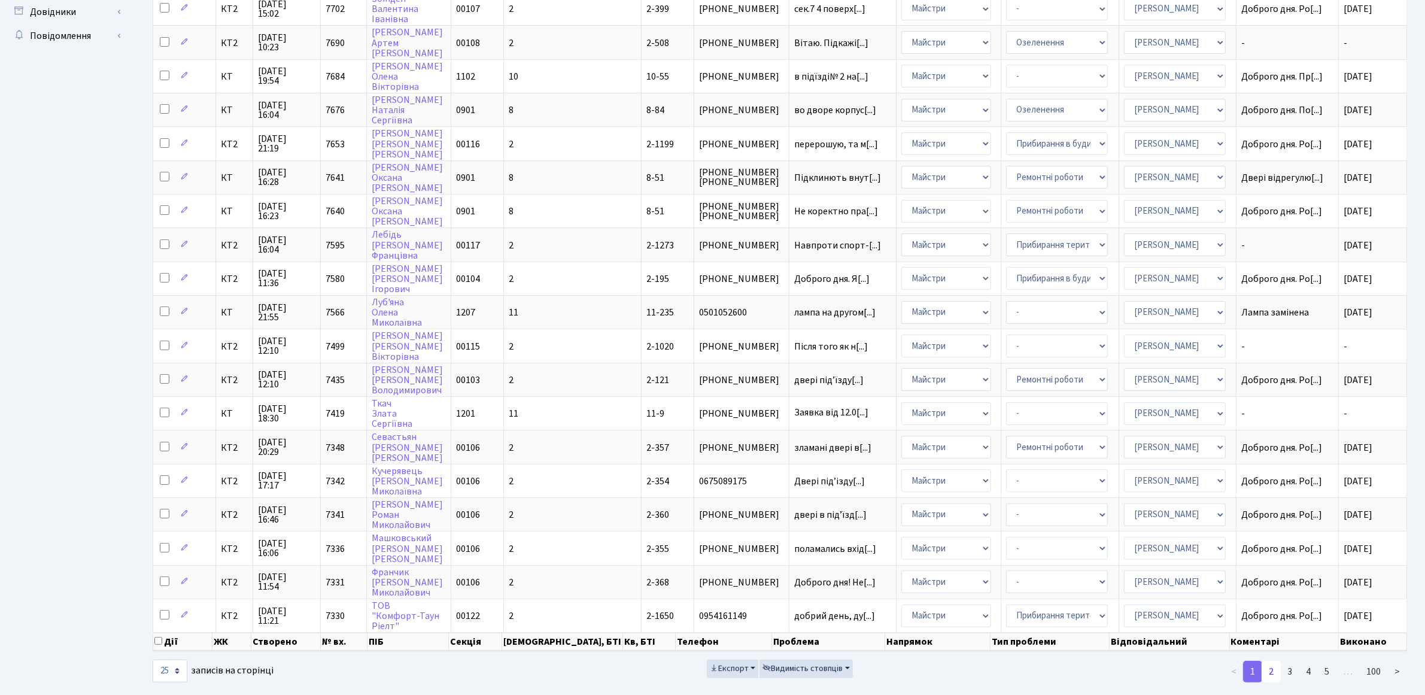
click at [1272, 661] on link "2" at bounding box center [1270, 672] width 19 height 22
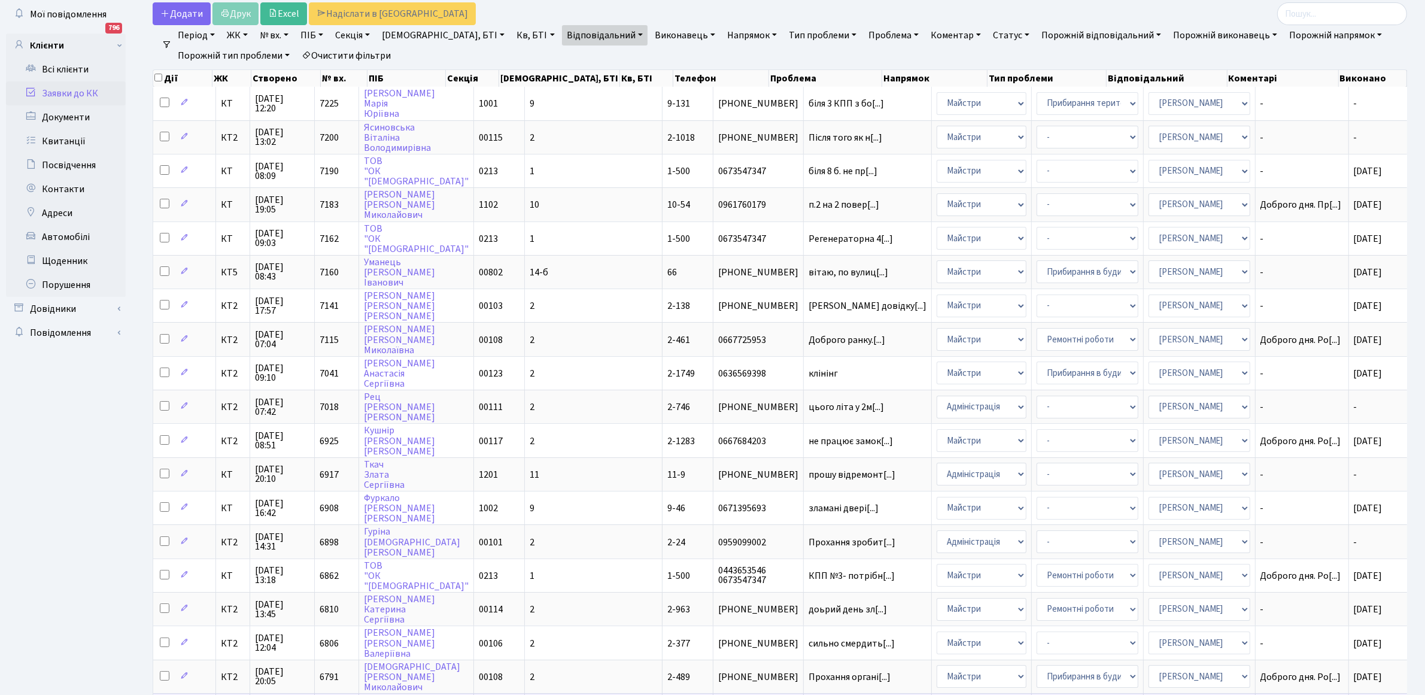
scroll to position [58, 0]
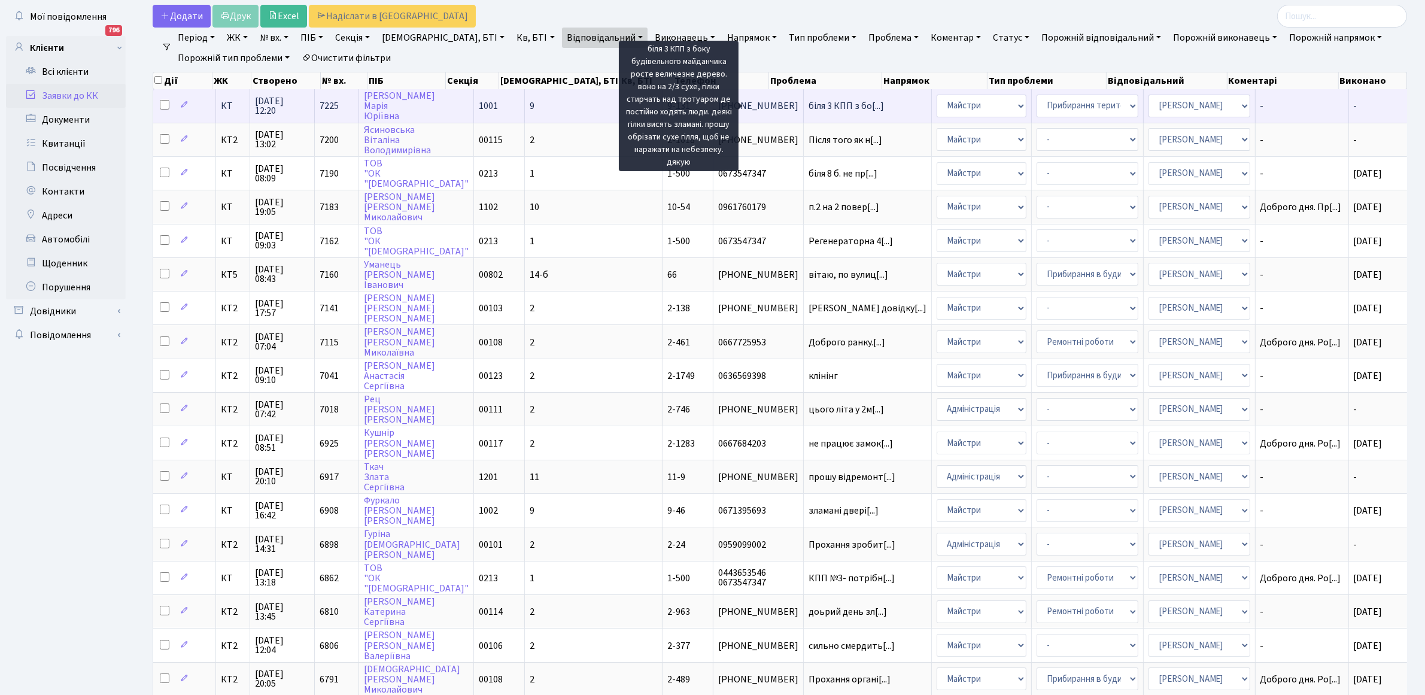
click at [808, 106] on span "біля 3 КПП з бо[...]" at bounding box center [845, 105] width 75 height 13
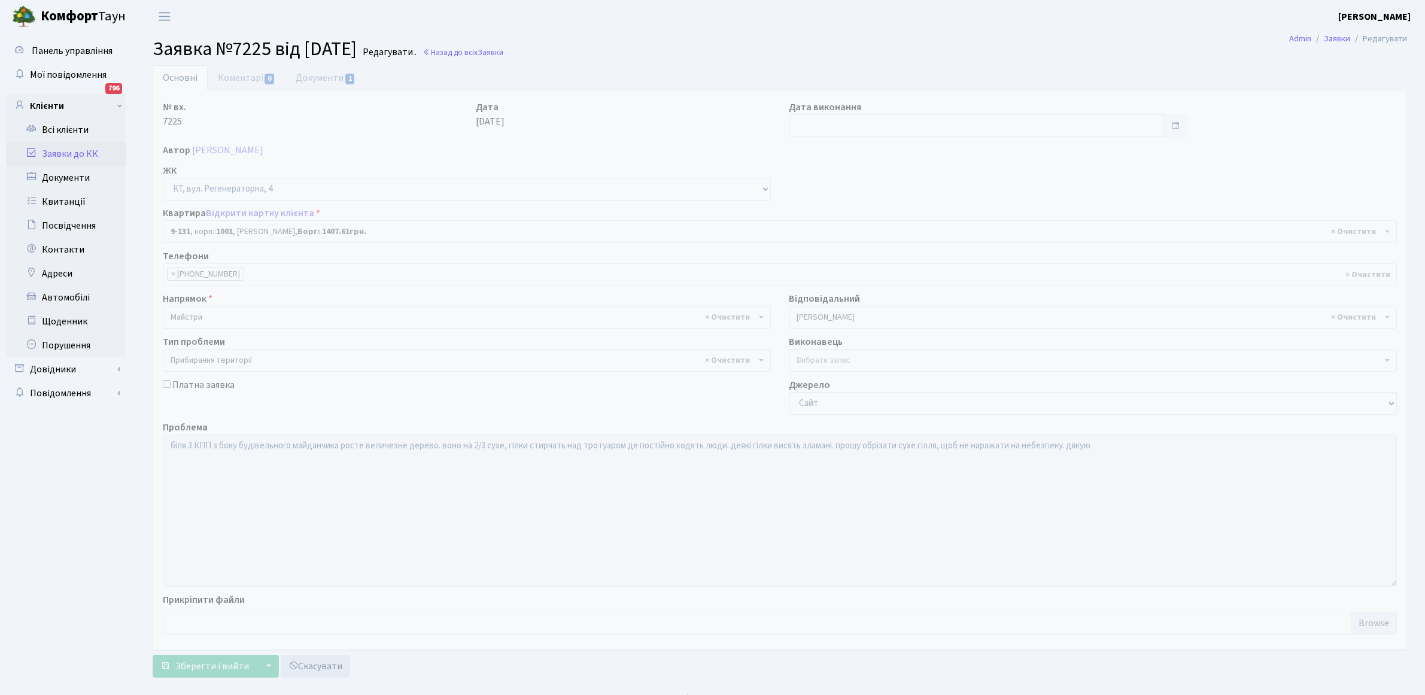
select select "6481"
select select "59"
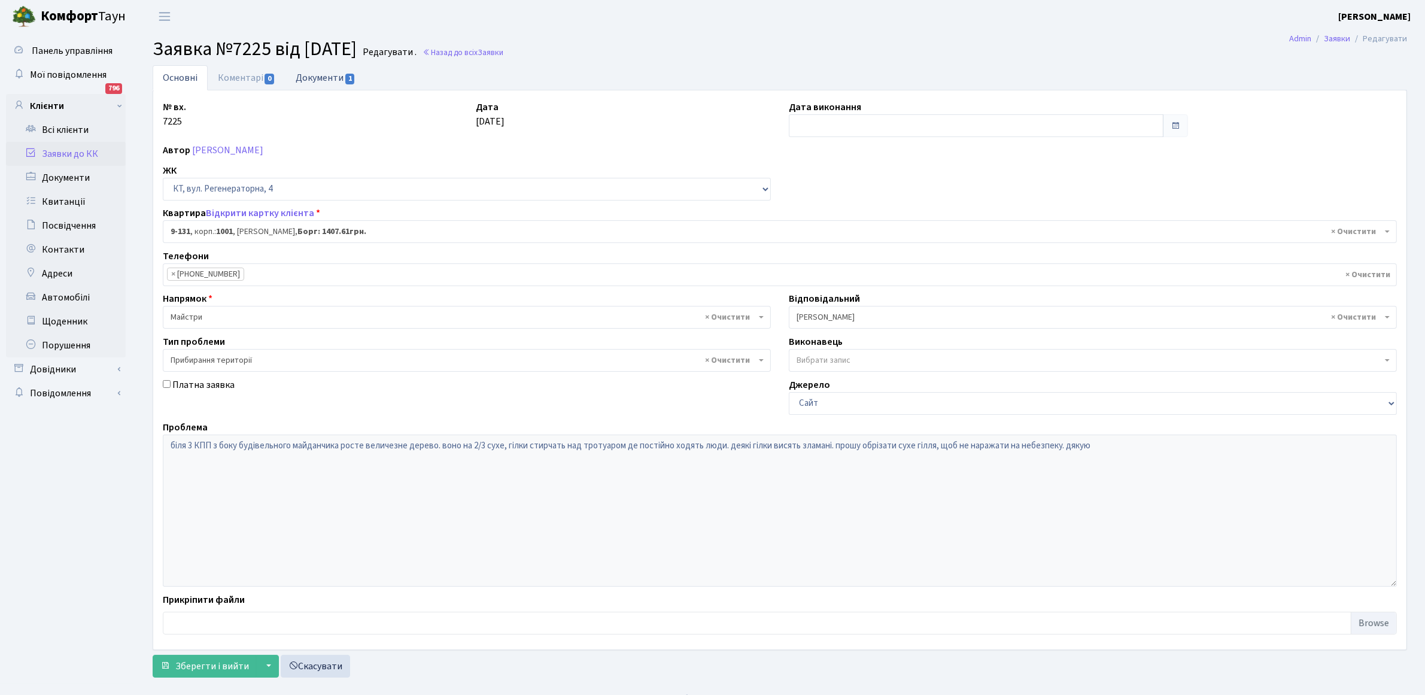
click at [336, 77] on link "Документи 1" at bounding box center [325, 77] width 80 height 25
select select "25"
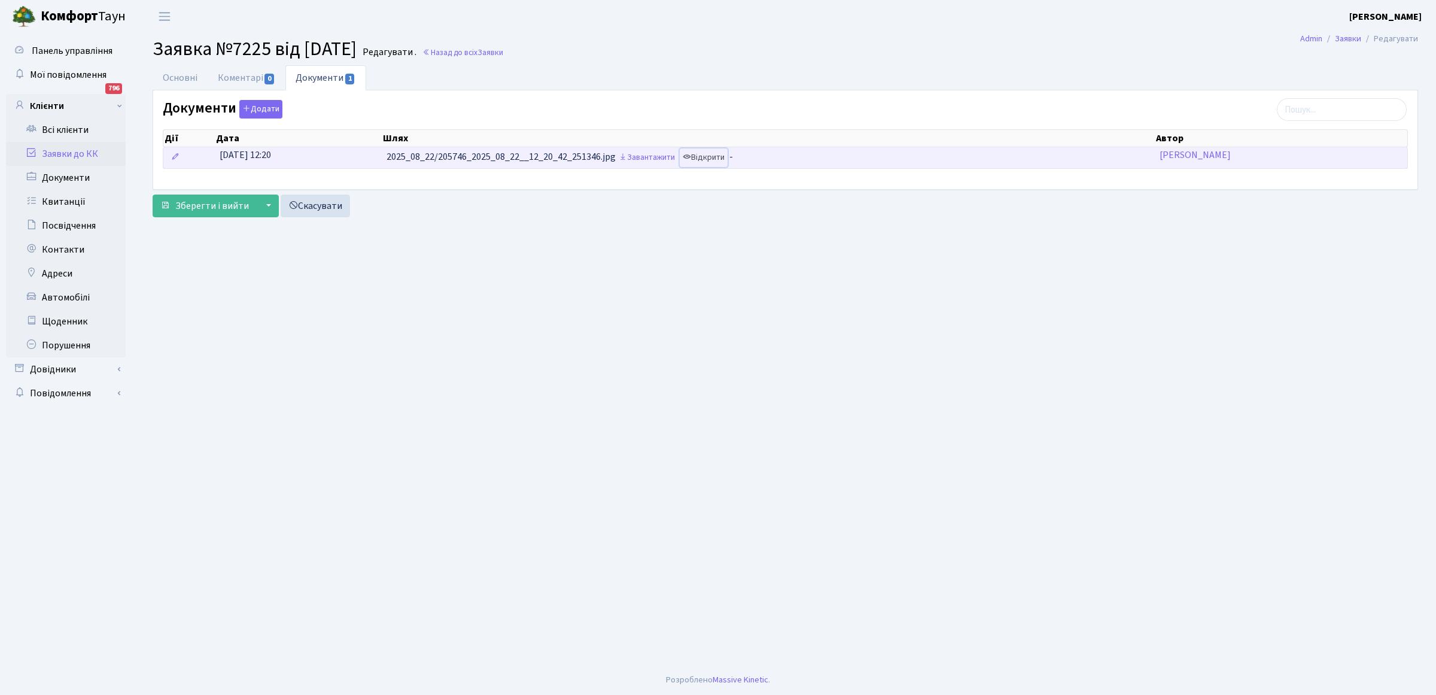
click at [719, 160] on link "Відкрити" at bounding box center [704, 157] width 48 height 19
